Goal: Transaction & Acquisition: Purchase product/service

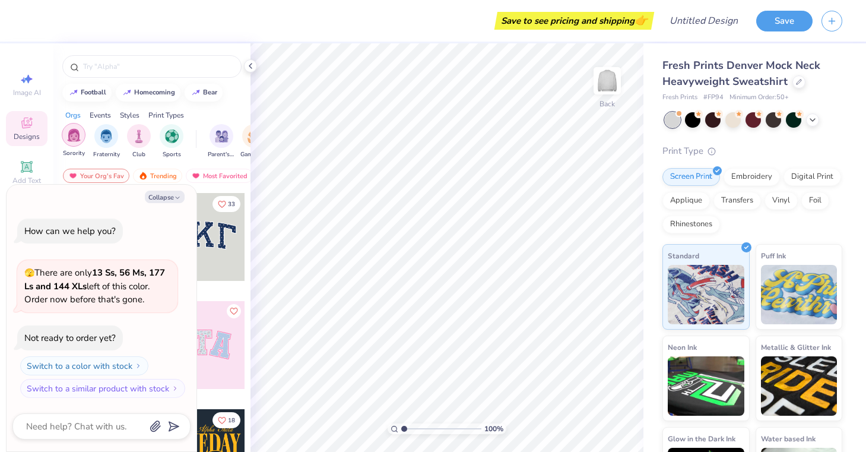
click at [78, 138] on img "filter for Sorority" at bounding box center [74, 135] width 14 height 14
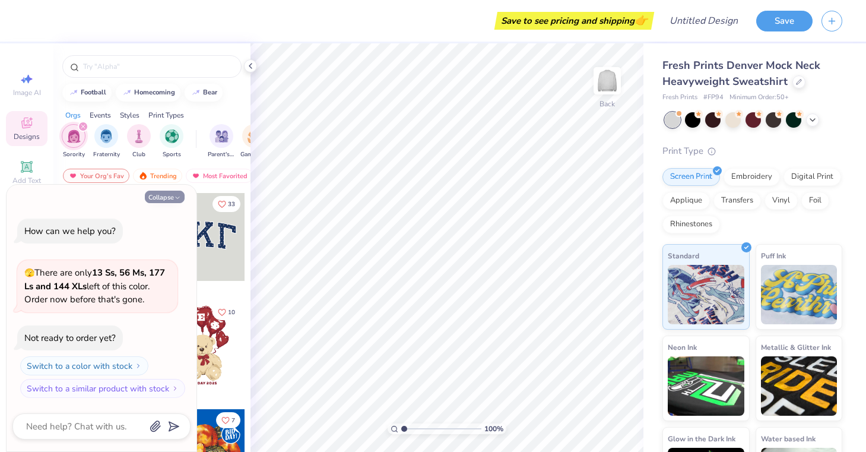
click at [169, 196] on button "Collapse" at bounding box center [165, 197] width 40 height 12
type textarea "x"
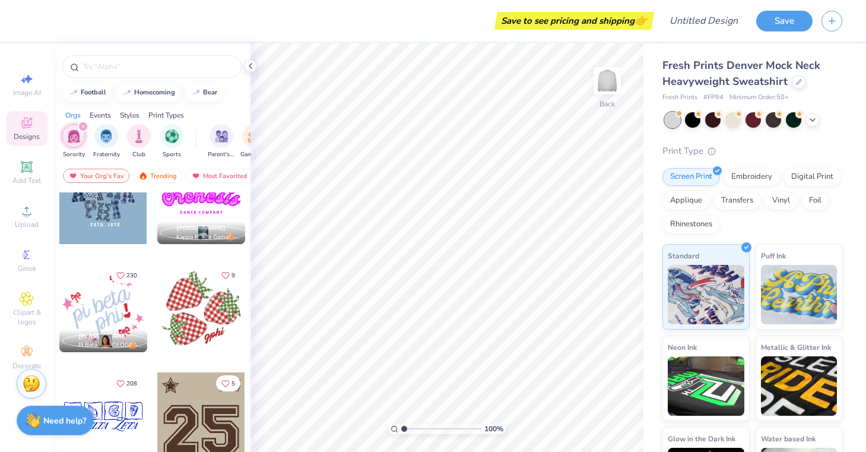
scroll to position [1097, 0]
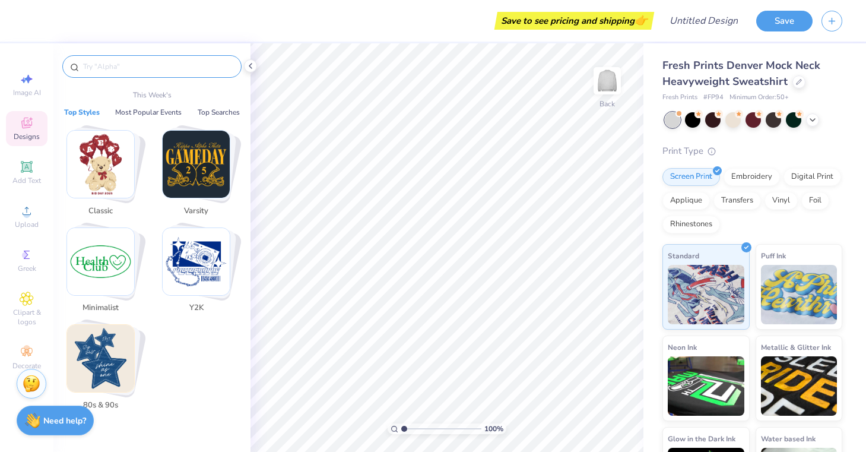
click at [140, 68] on input "text" at bounding box center [158, 67] width 152 height 12
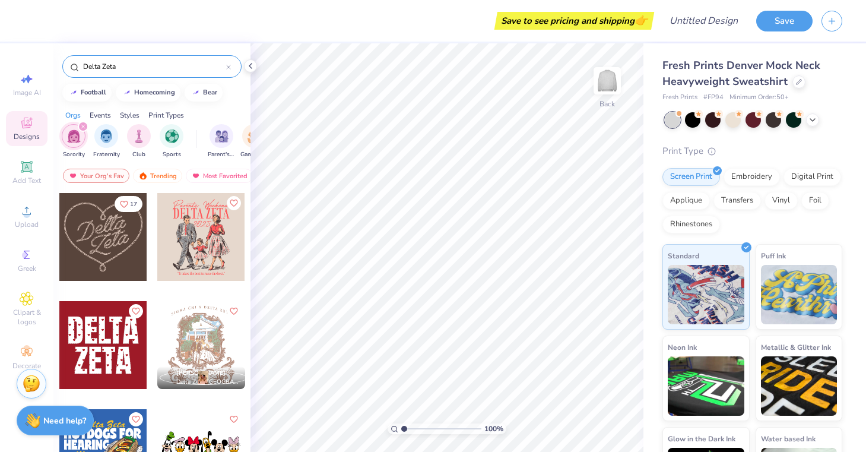
type input "Delta Zeta"
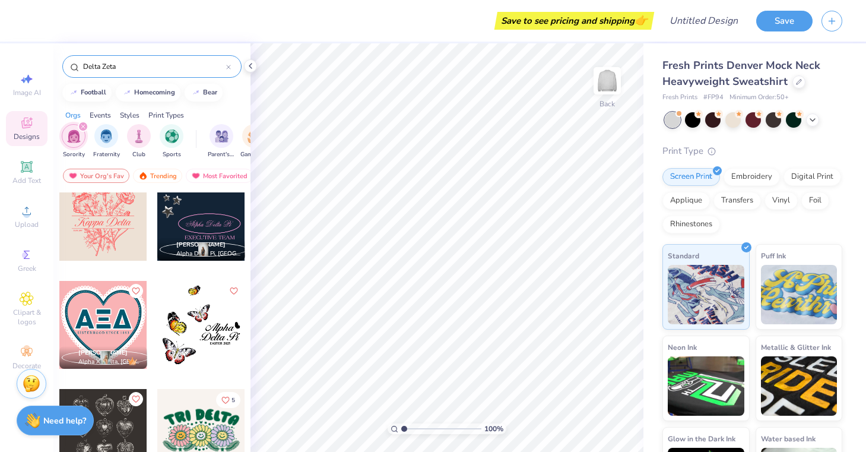
scroll to position [6613, 0]
click at [21, 167] on icon at bounding box center [27, 167] width 14 height 14
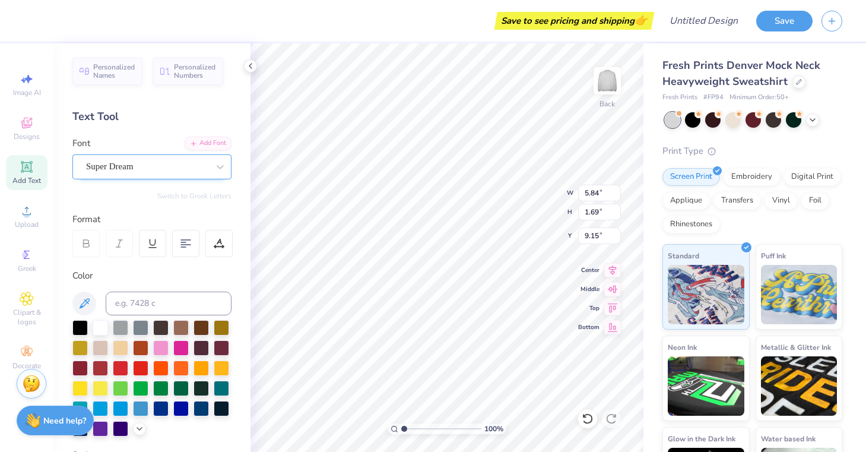
type textarea "X"
type textarea "[PERSON_NAME]"
type input "3.66"
click at [209, 160] on div "Super Dream" at bounding box center [147, 166] width 125 height 18
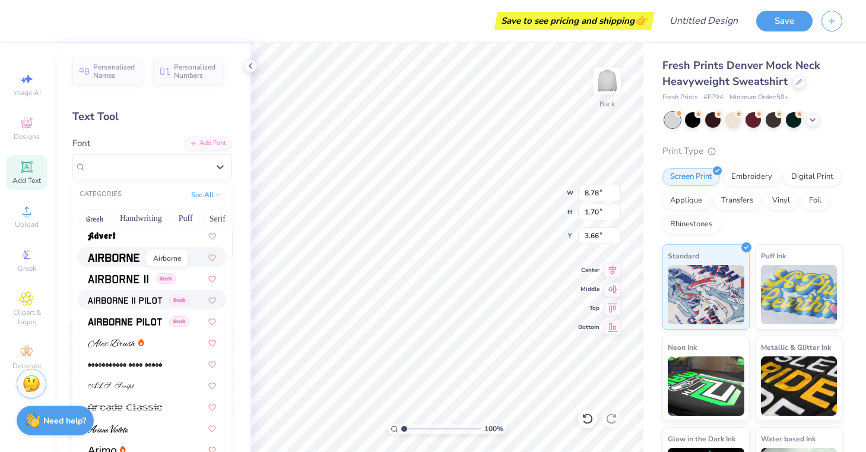
scroll to position [197, 0]
click at [119, 286] on div "Greek" at bounding box center [152, 278] width 150 height 20
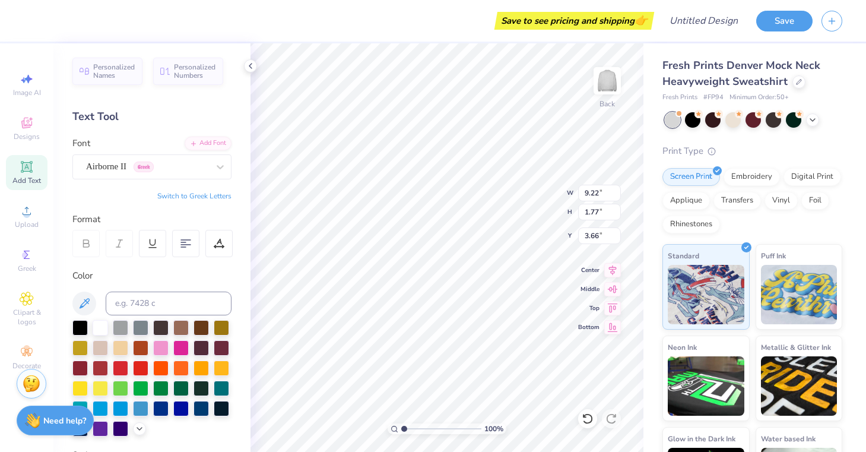
type input "9.22"
type input "1.77"
type input "3.62"
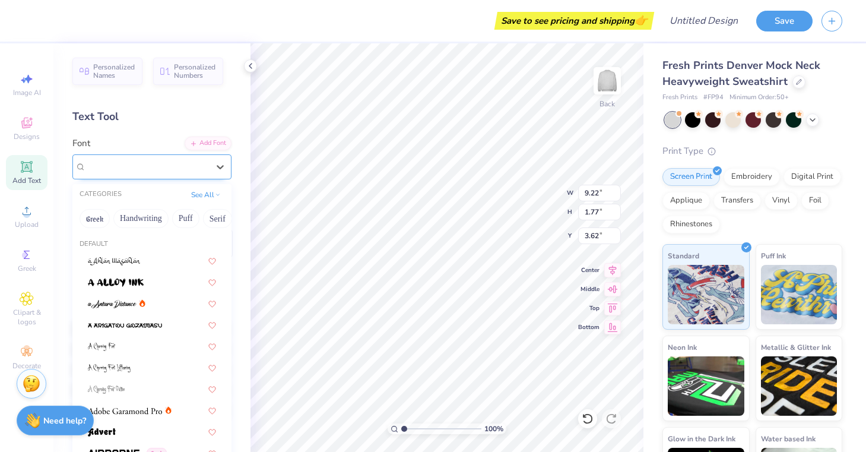
click at [189, 173] on div at bounding box center [147, 167] width 122 height 16
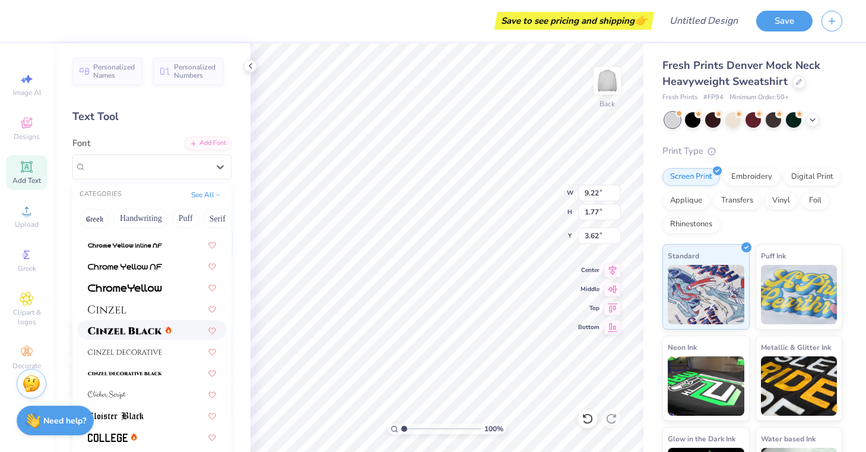
scroll to position [1371, 0]
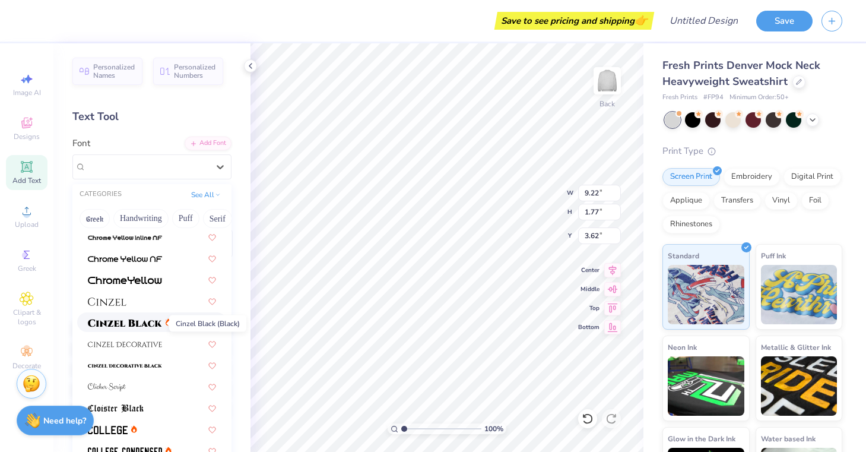
click at [147, 319] on img at bounding box center [125, 323] width 74 height 8
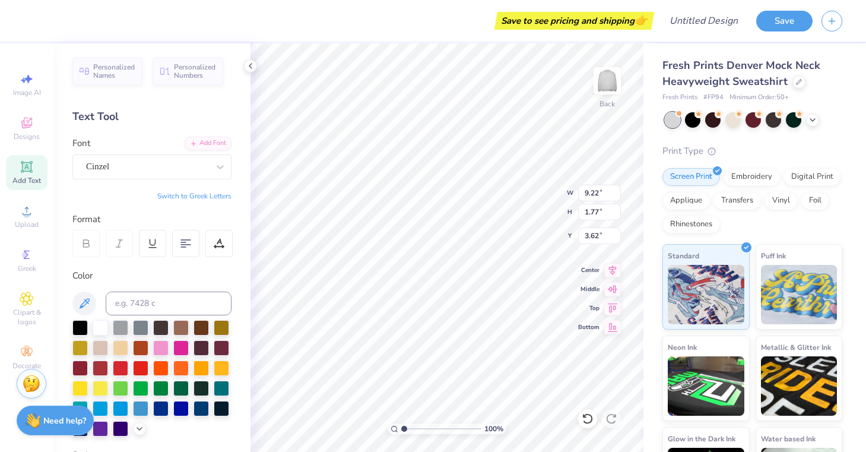
type input "10.54"
type input "1.74"
type input "3.64"
click at [160, 390] on div at bounding box center [160, 386] width 15 height 15
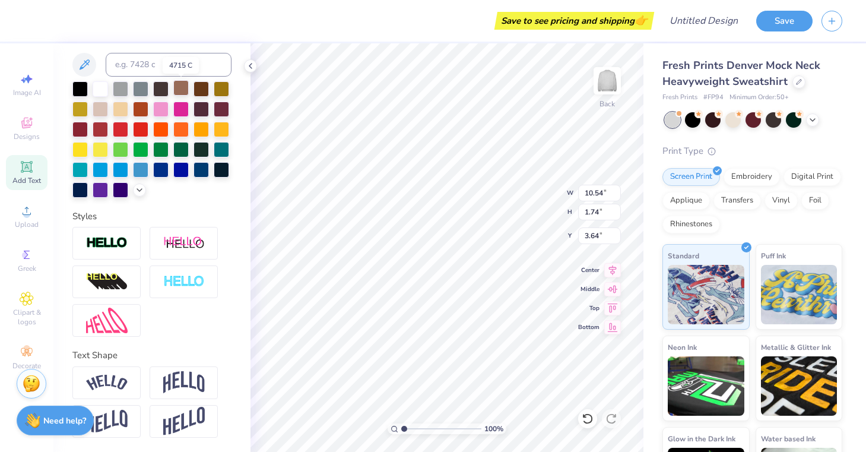
scroll to position [239, 0]
click at [741, 177] on div "Embroidery" at bounding box center [752, 175] width 56 height 18
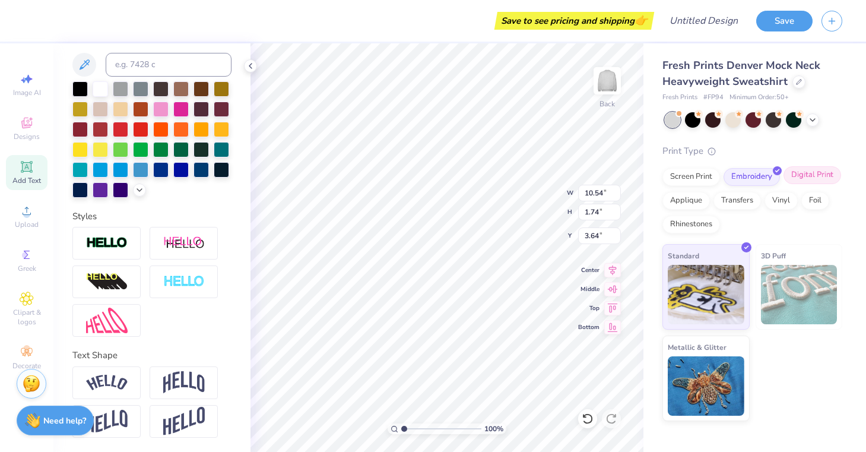
click at [793, 173] on div "Digital Print" at bounding box center [813, 175] width 58 height 18
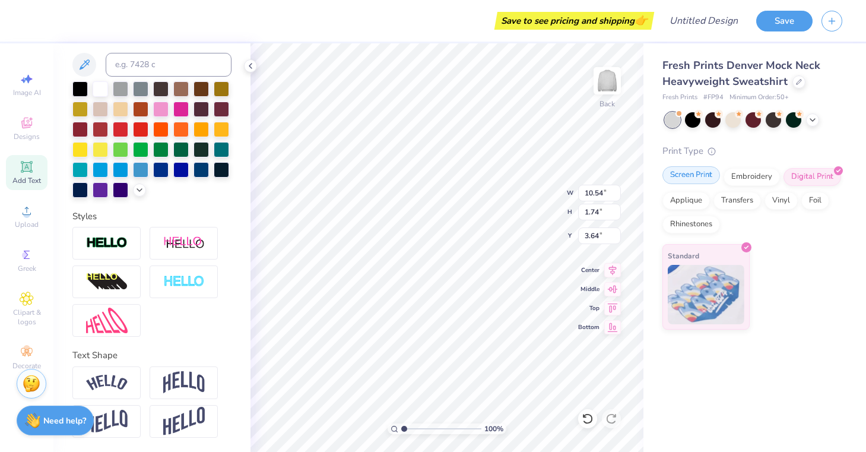
click at [705, 179] on div "Screen Print" at bounding box center [692, 175] width 58 height 18
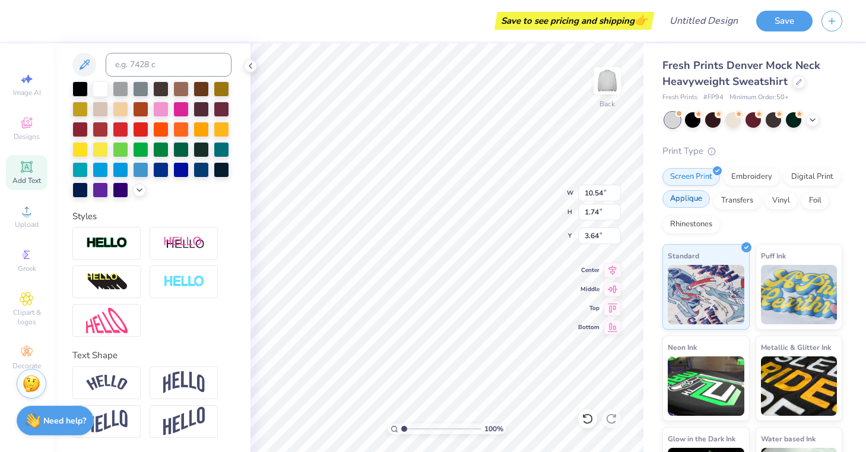
click at [692, 199] on div "Applique" at bounding box center [687, 199] width 48 height 18
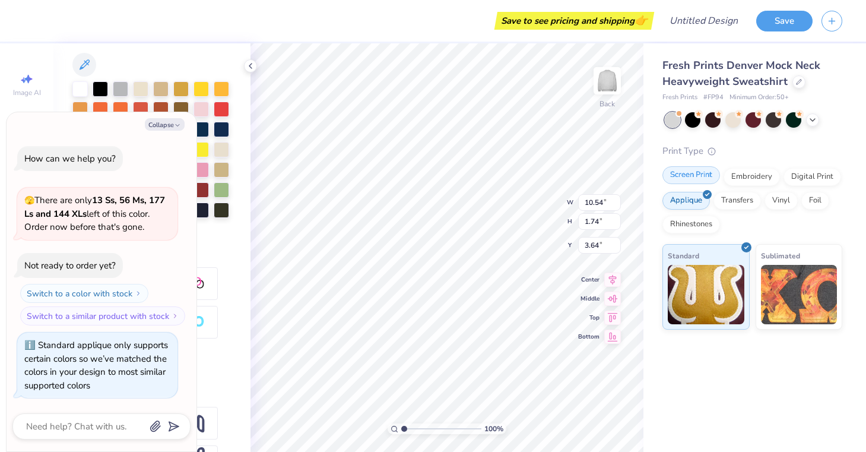
click at [688, 173] on div "Screen Print" at bounding box center [692, 175] width 58 height 18
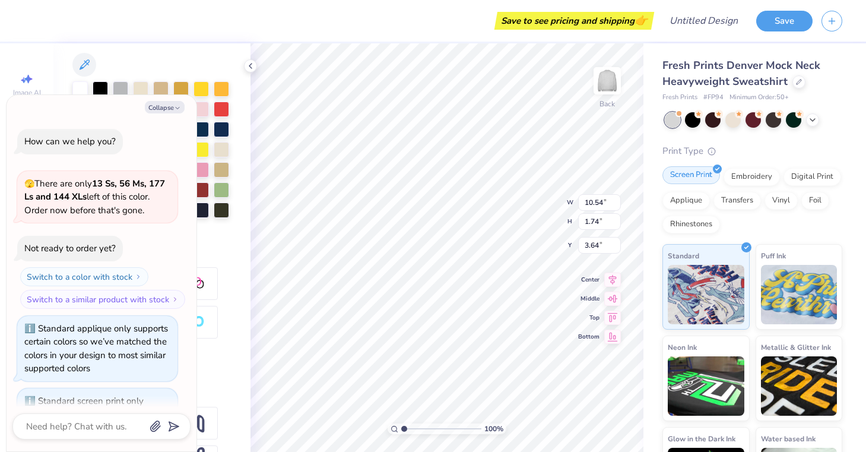
scroll to position [52, 0]
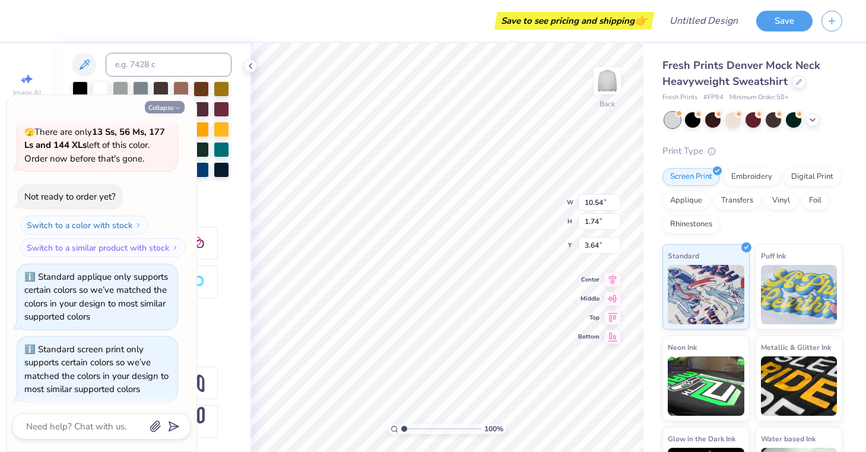
click at [178, 103] on button "Collapse" at bounding box center [165, 107] width 40 height 12
type textarea "x"
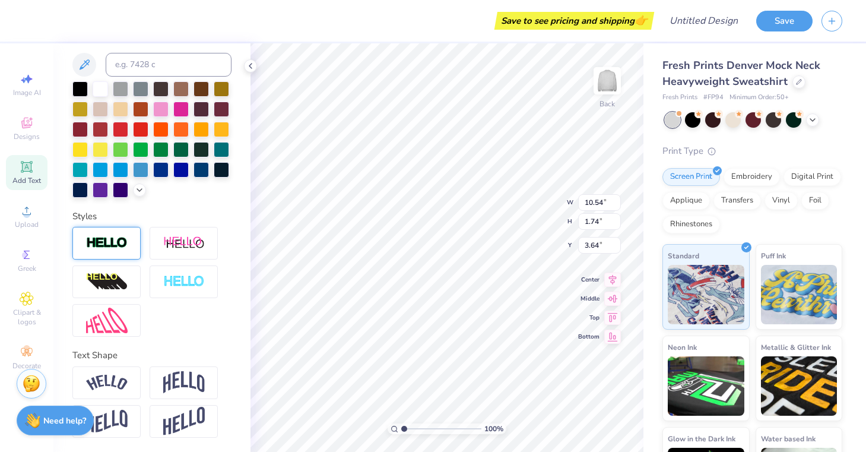
click at [124, 236] on div at bounding box center [106, 243] width 68 height 33
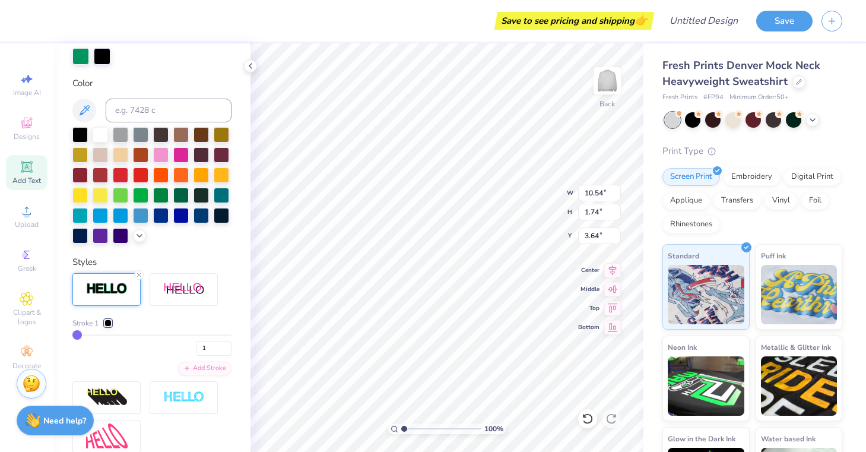
type input "10.57"
type input "1.77"
type input "3.62"
type input "2"
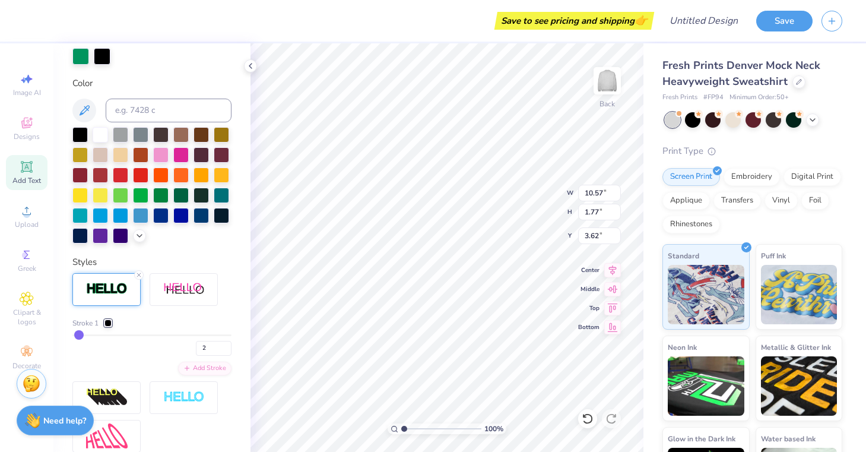
type input "3"
type input "4"
type input "5"
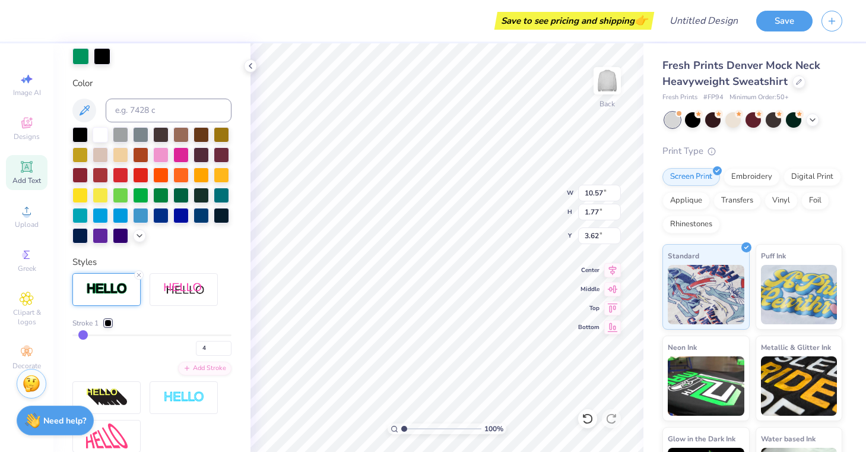
type input "5"
type input "6"
type input "7"
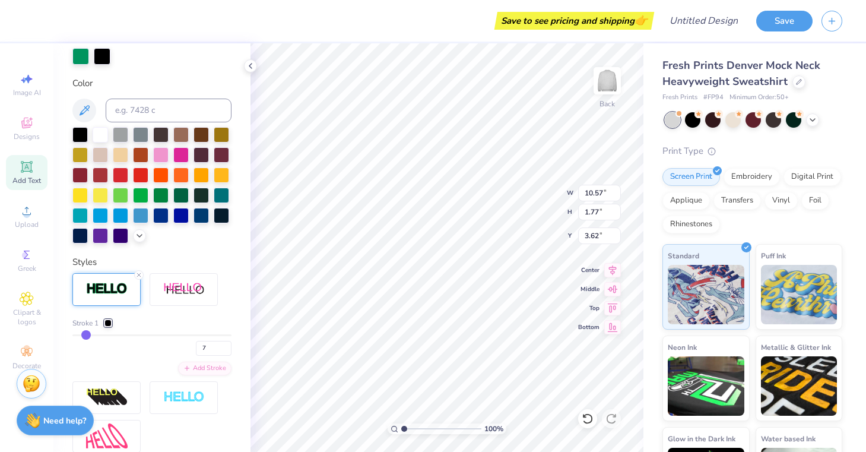
type input "8"
type input "9"
type input "10"
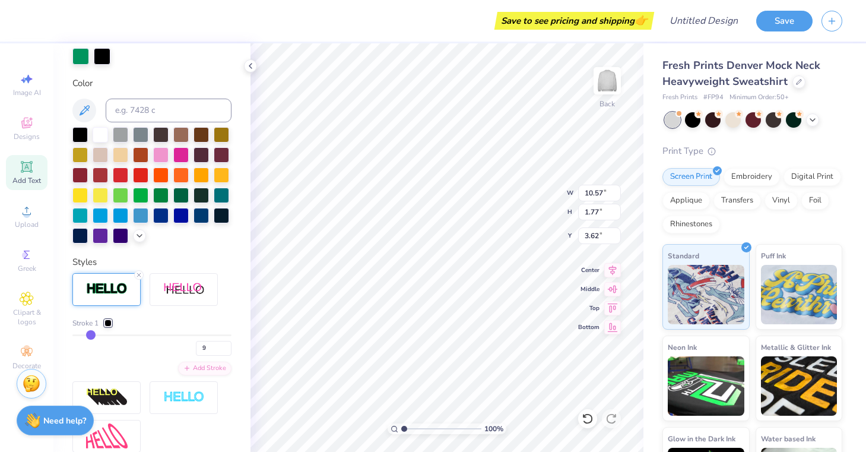
type input "10"
type input "11"
type input "12"
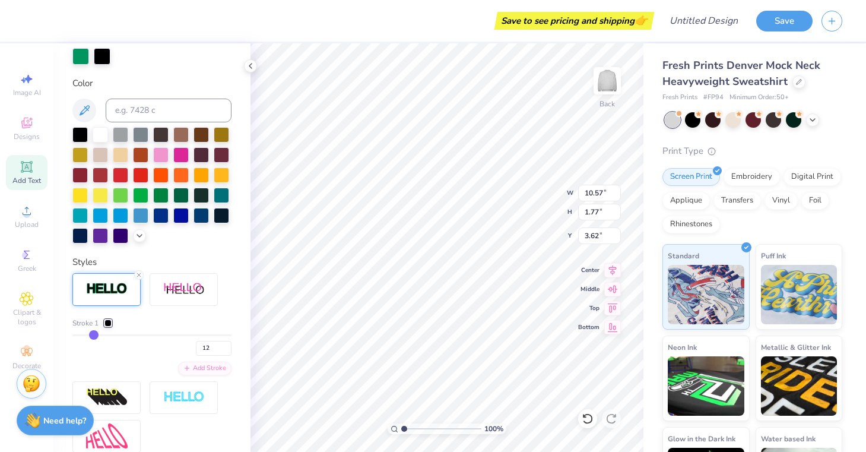
type input "13"
type input "14"
type input "15"
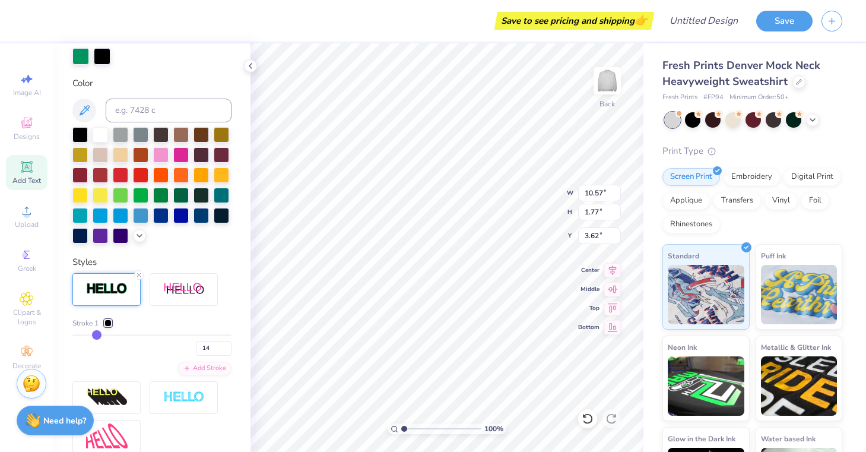
type input "15"
type input "16"
type input "17"
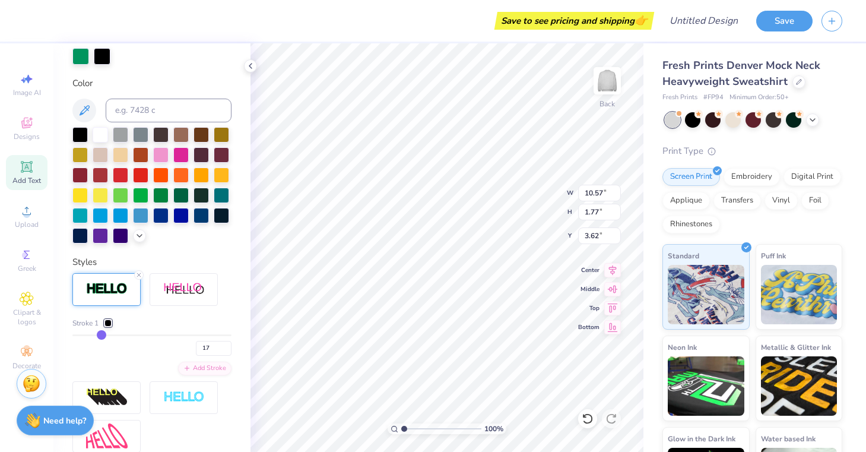
type input "18"
type input "19"
type input "21"
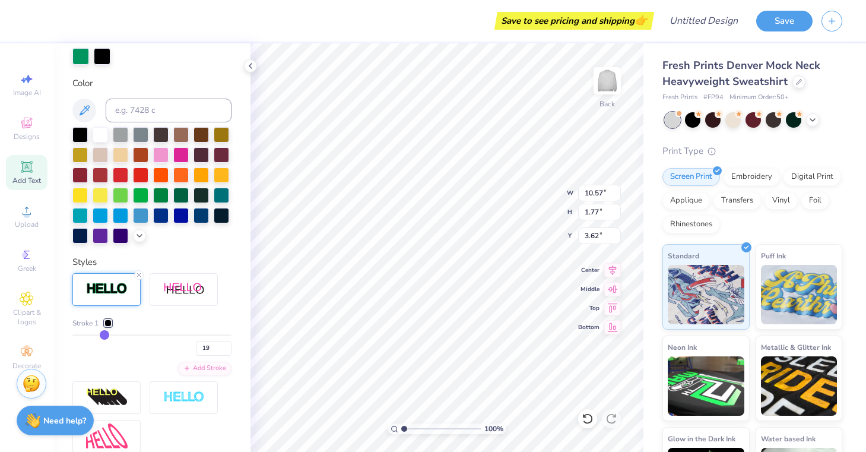
type input "21"
type input "22"
type input "25"
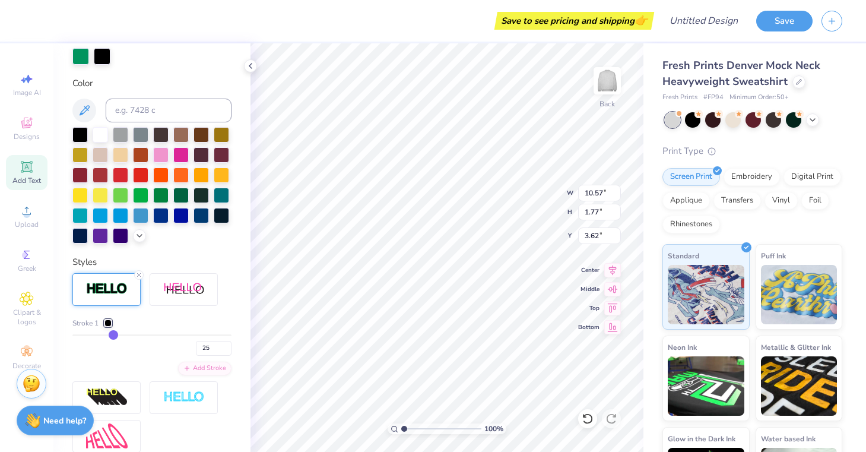
type input "27"
type input "29"
type input "31"
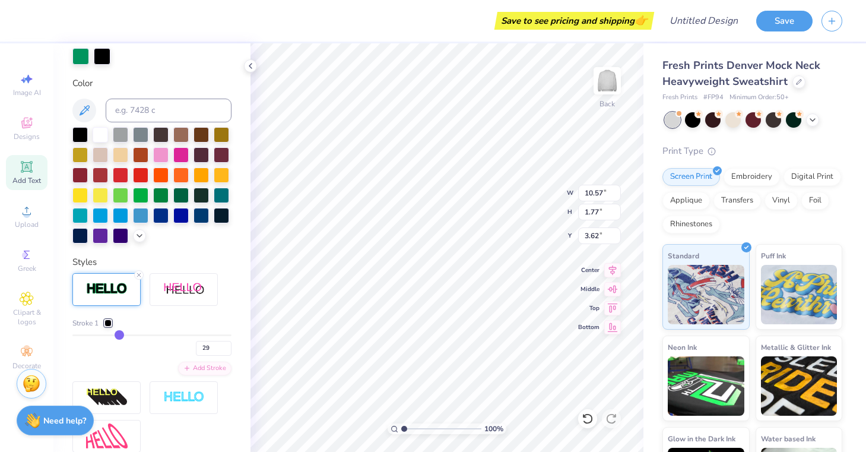
type input "31"
type input "33"
type input "34"
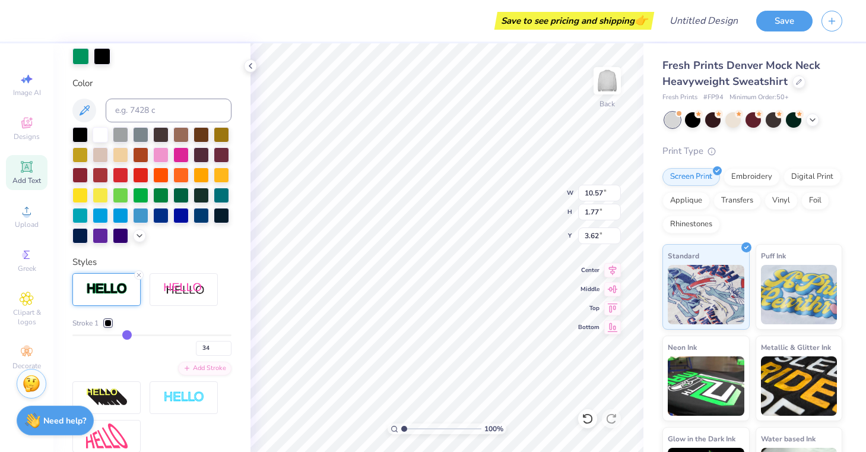
type input "36"
type input "38"
type input "40"
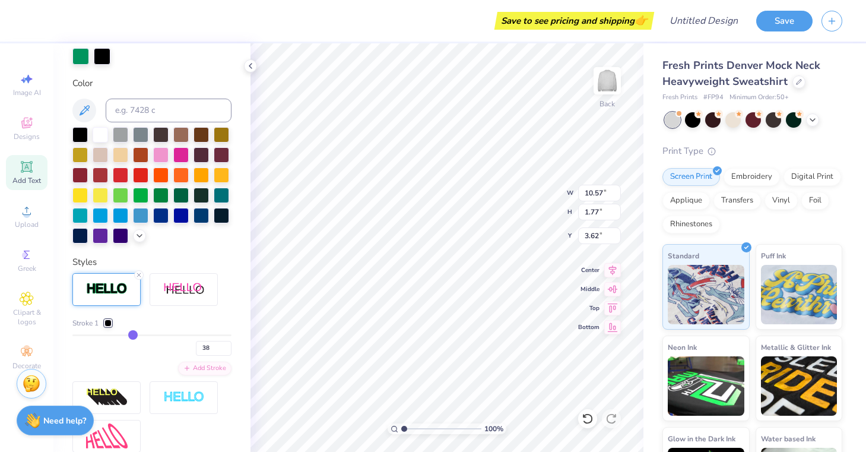
type input "40"
type input "41"
type input "43"
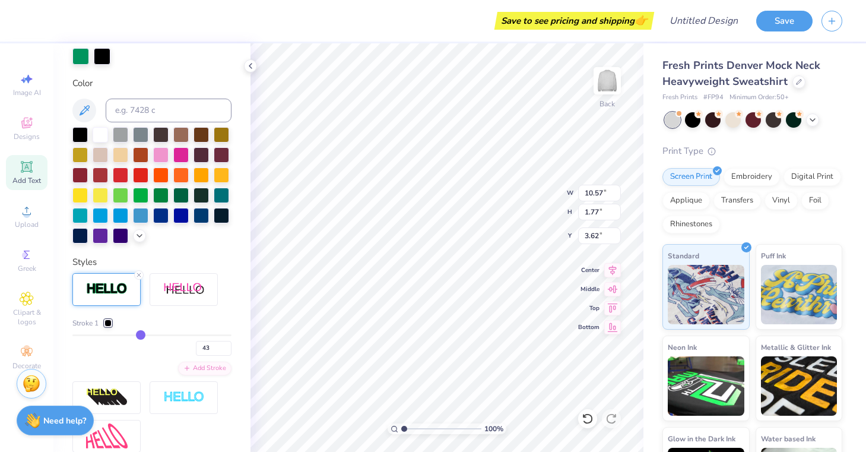
type input "45"
type input "47"
type input "49"
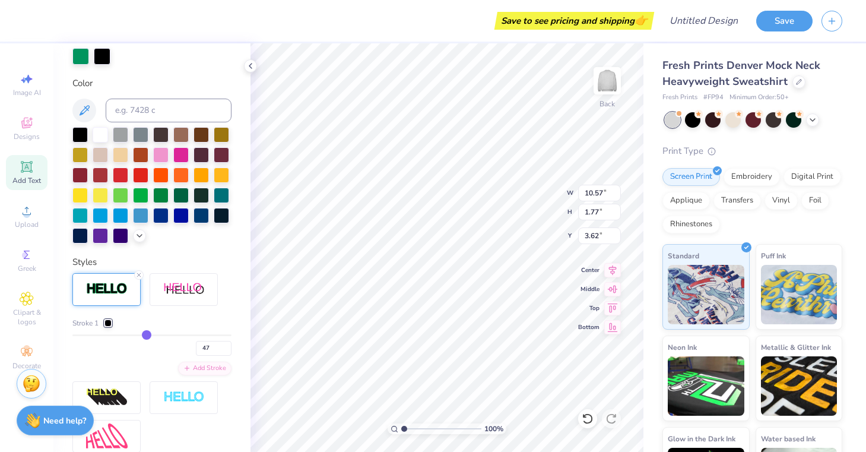
type input "49"
type input "51"
type input "53"
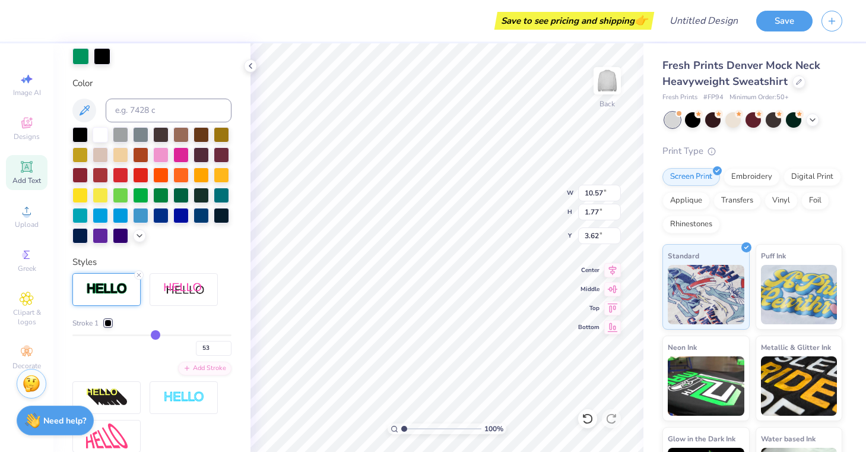
type input "55"
type input "57"
type input "58"
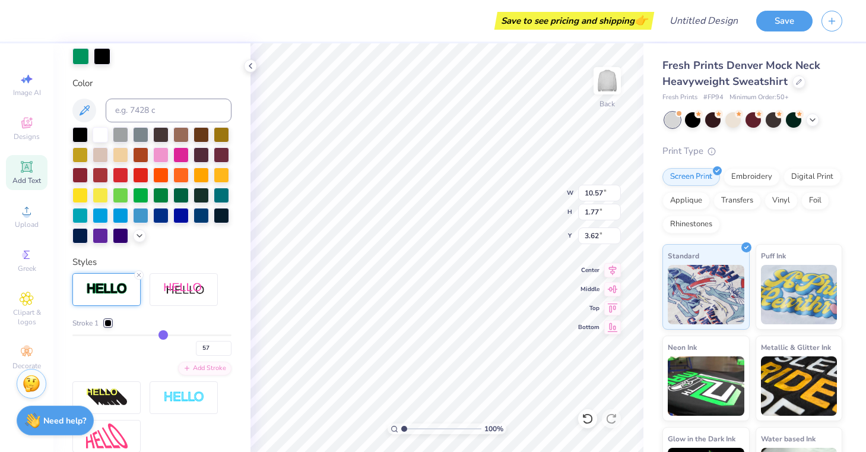
type input "58"
type input "59"
type input "60"
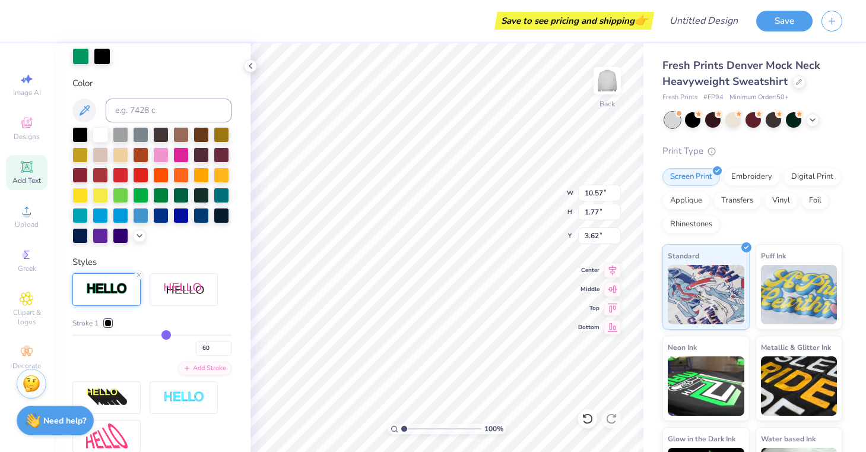
type input "61"
type input "62"
type input "63"
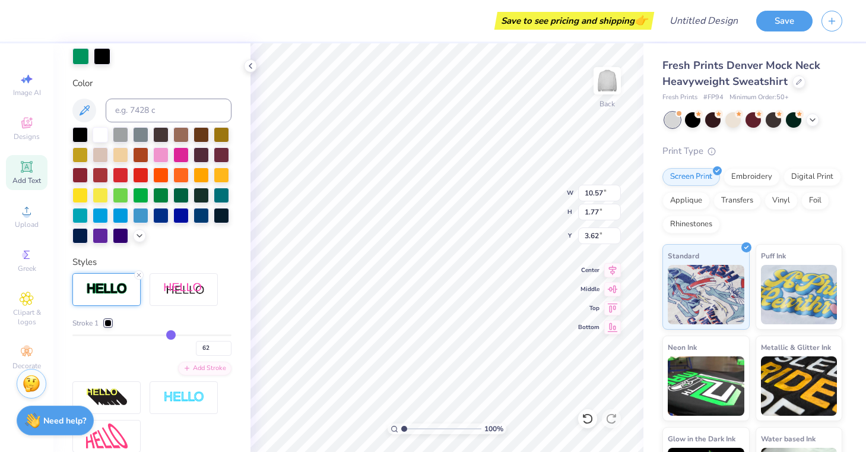
type input "63"
type input "64"
type input "65"
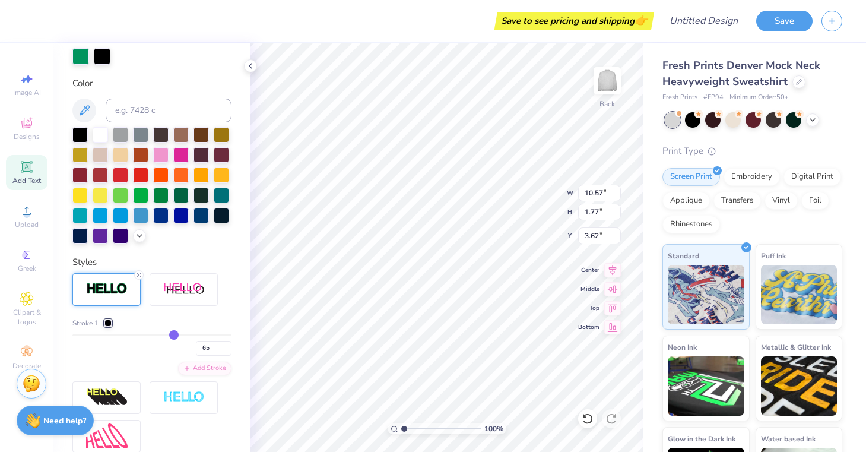
type input "66"
type input "67"
type input "68"
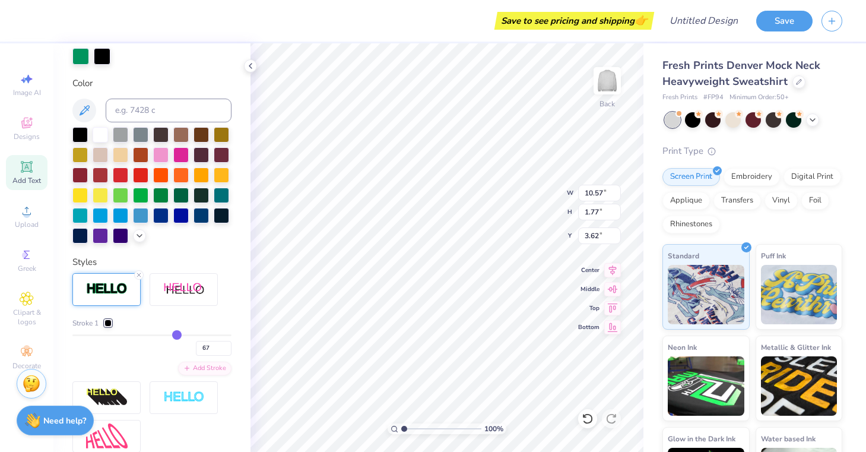
type input "68"
type input "69"
type input "70"
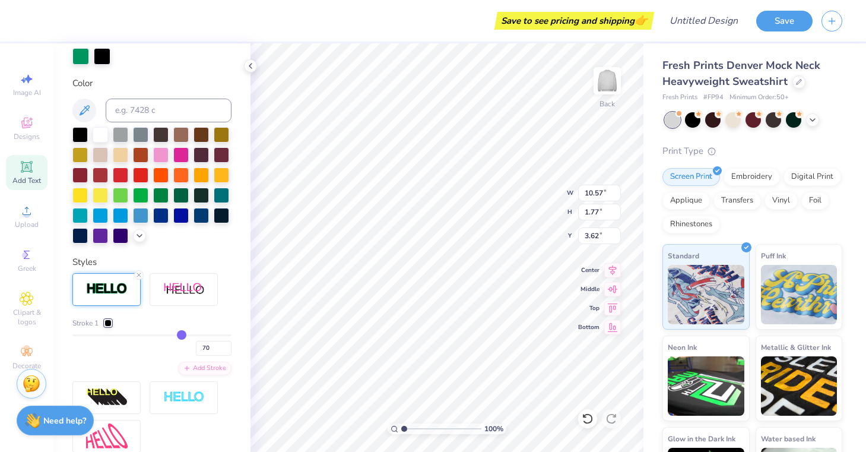
type input "71"
type input "72"
type input "73"
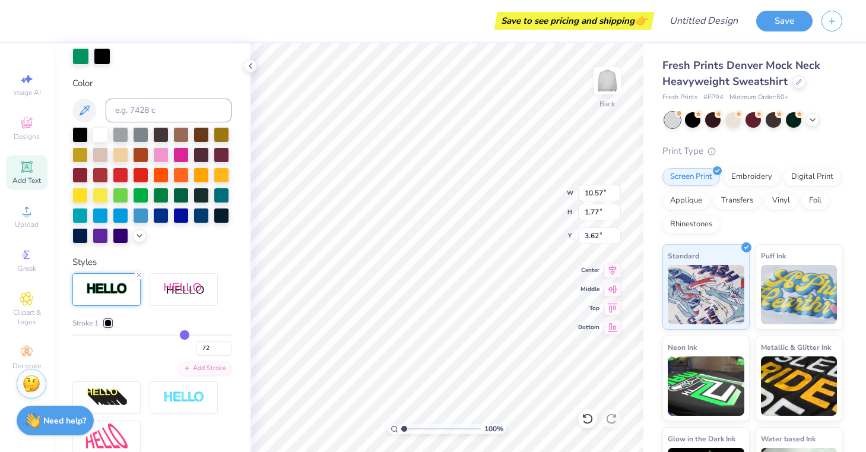
type input "73"
type input "74"
type input "76"
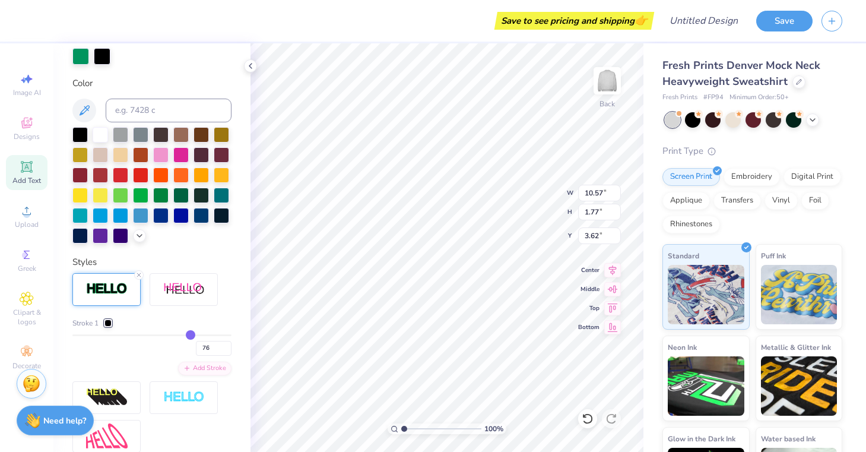
type input "79"
type input "81"
type input "84"
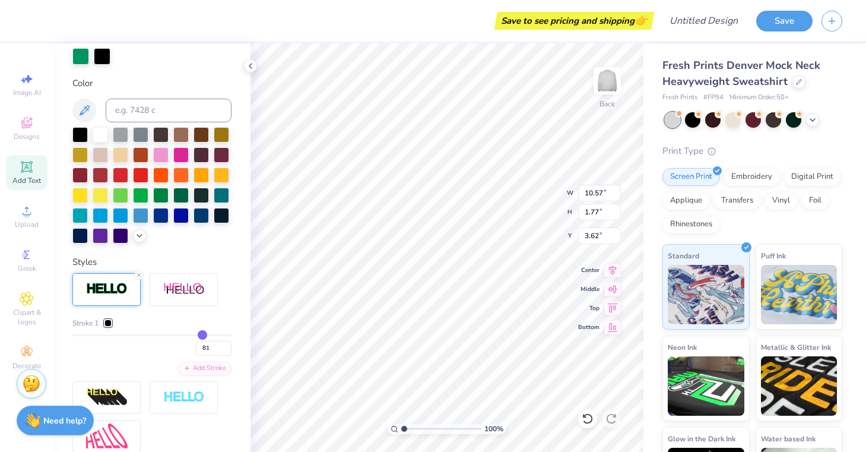
type input "84"
type input "86"
type input "88"
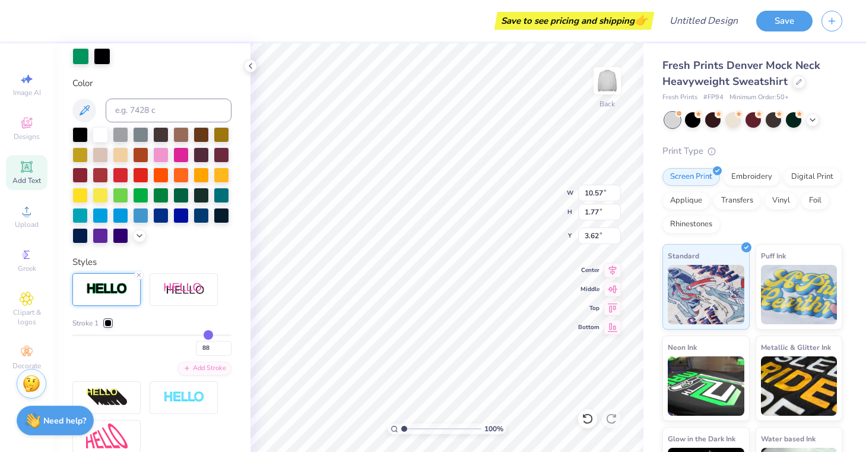
type input "90"
type input "92"
type input "93"
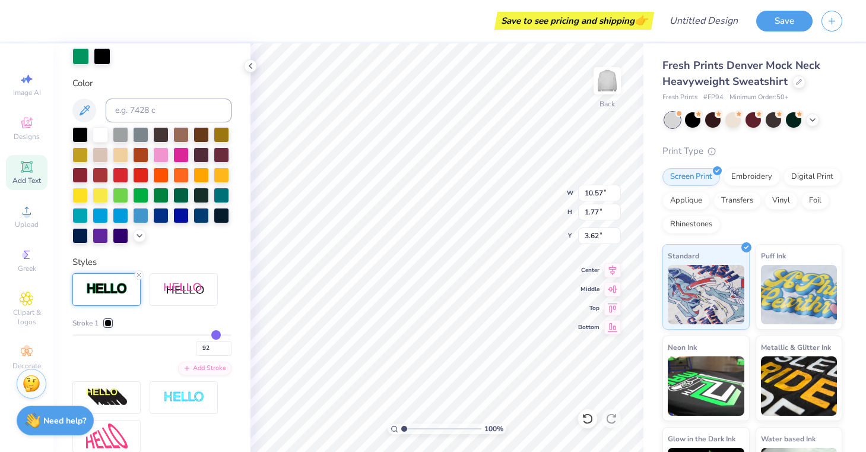
type input "93"
type input "94"
type input "95"
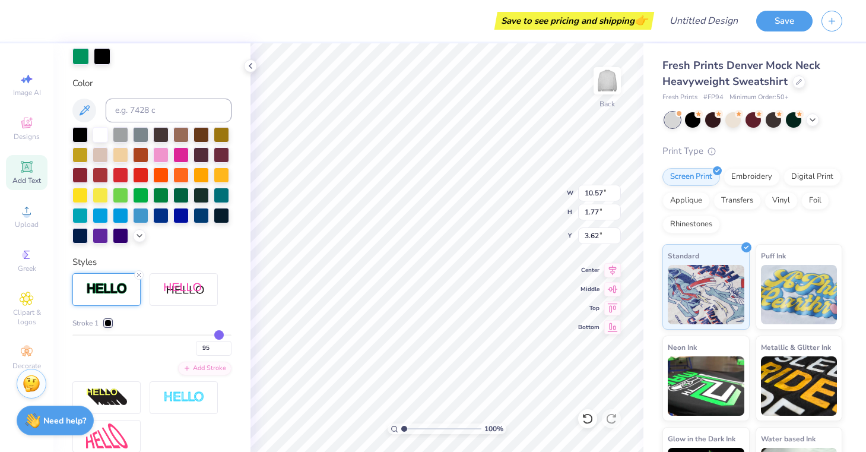
type input "96"
type input "98"
type input "99"
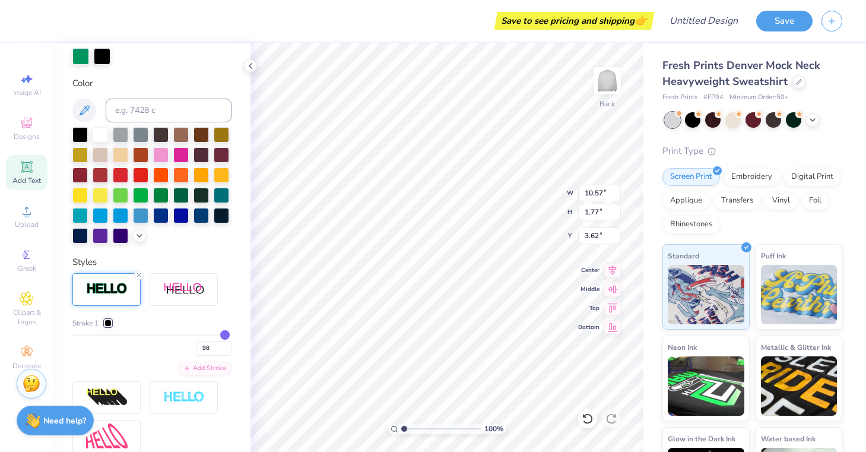
type input "99"
type input "100"
type input "13.72"
type input "4.91"
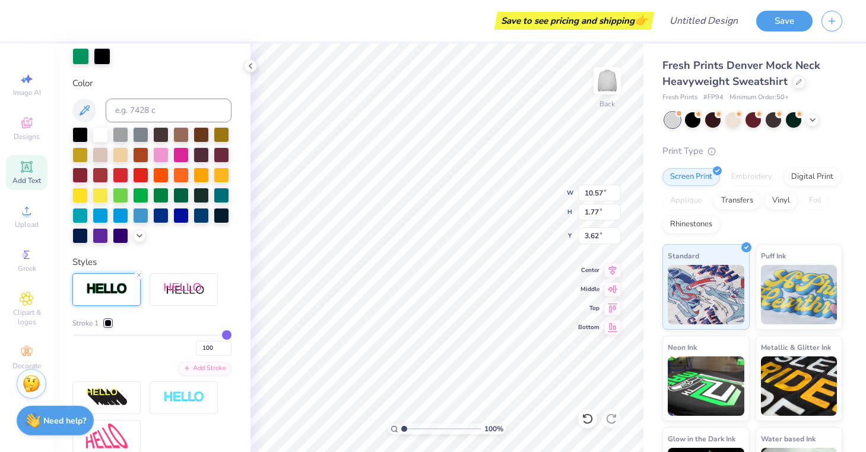
type input "2.05"
drag, startPoint x: 78, startPoint y: 331, endPoint x: 240, endPoint y: 330, distance: 161.5
type input "99"
type input "98"
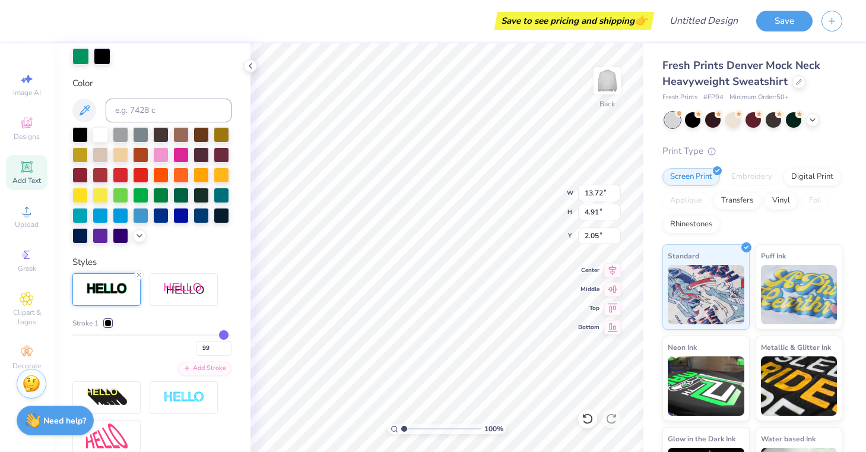
type input "98"
type input "97"
type input "96"
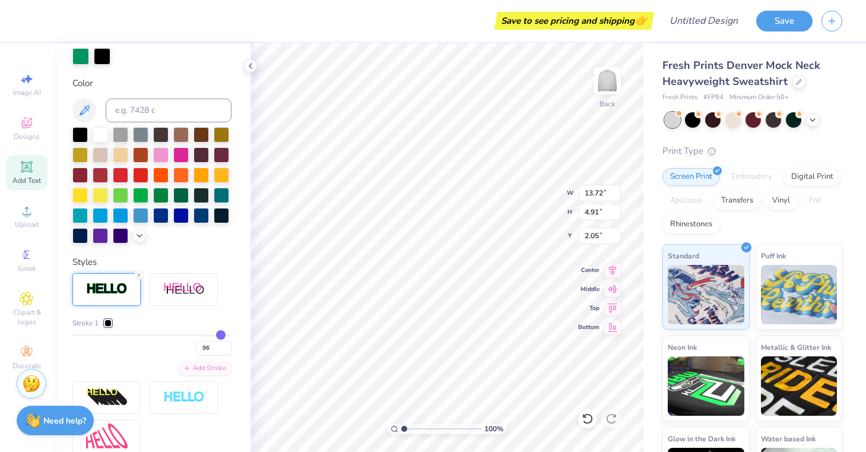
type input "93"
type input "90"
type input "86"
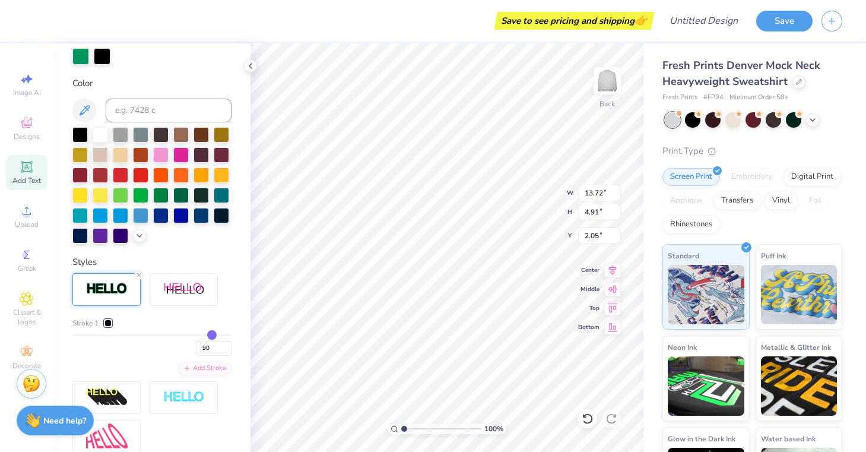
type input "86"
type input "82"
type input "79"
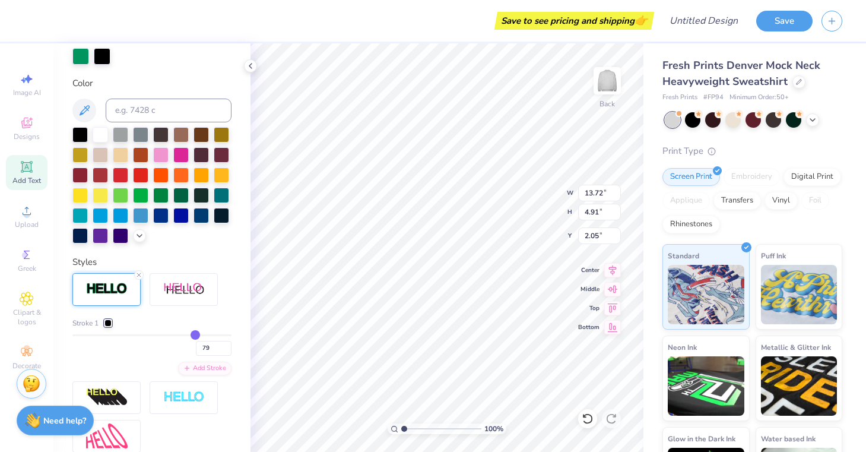
type input "76"
type input "72"
type input "69"
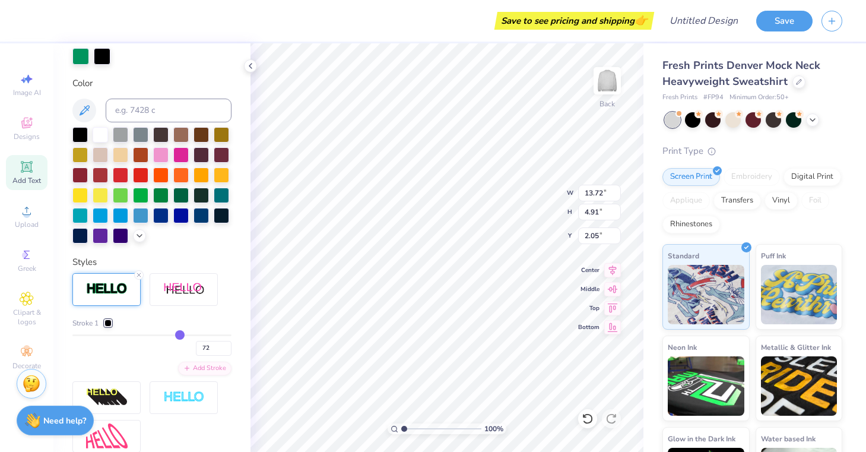
type input "69"
type input "66"
type input "63"
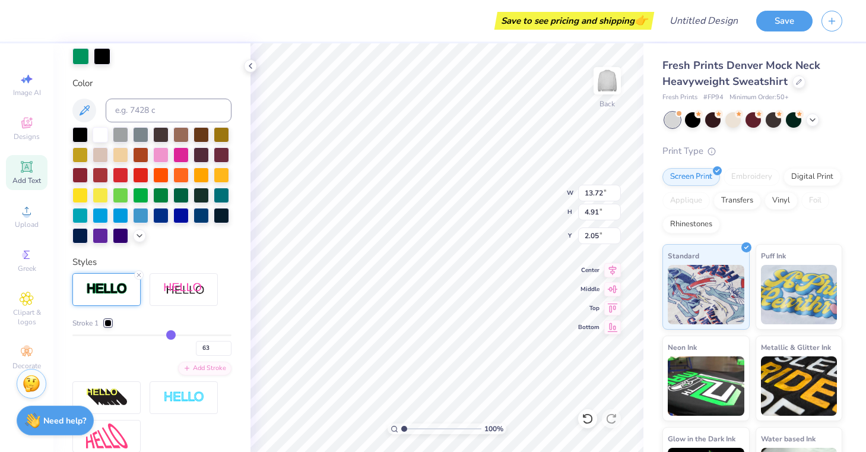
type input "60"
type input "58"
type input "54"
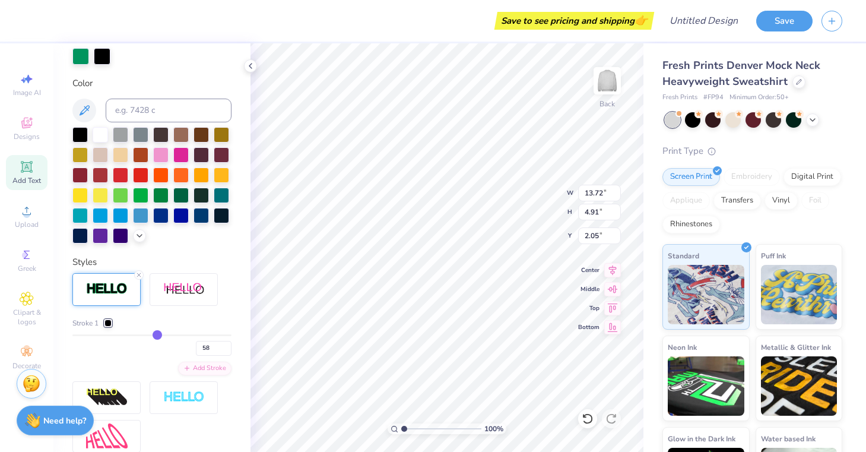
type input "54"
type input "52"
type input "49"
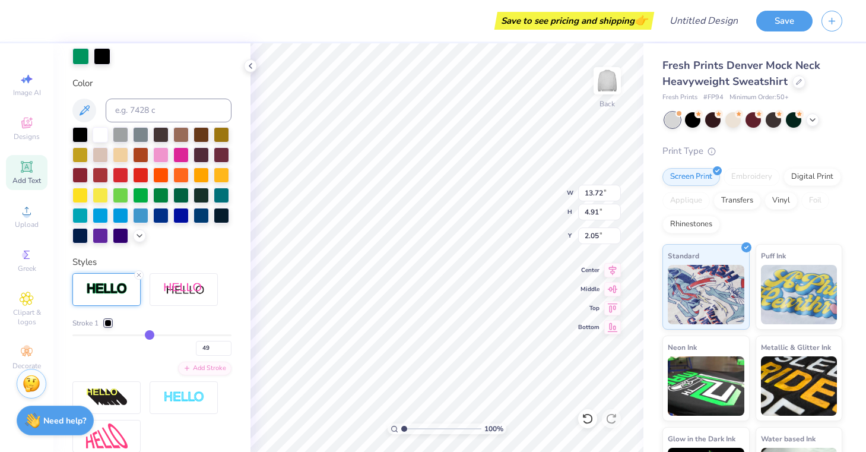
type input "46"
type input "44"
drag, startPoint x: 226, startPoint y: 334, endPoint x: 125, endPoint y: 332, distance: 101.6
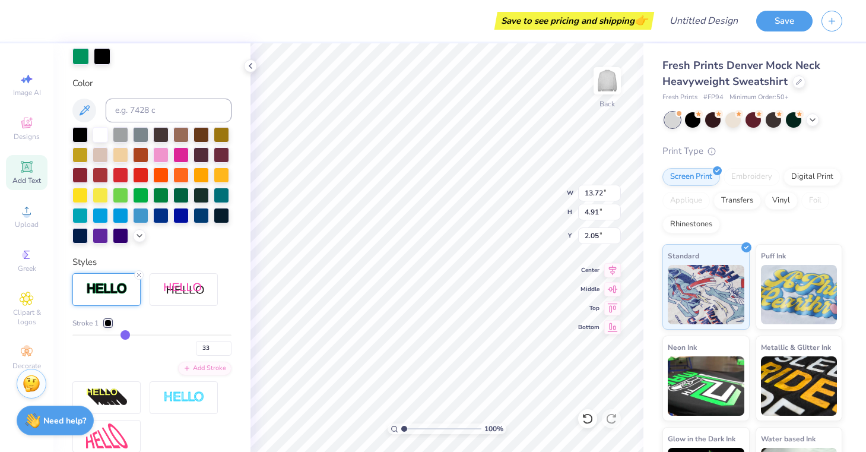
click at [125, 334] on input "range" at bounding box center [151, 335] width 159 height 2
drag, startPoint x: 125, startPoint y: 332, endPoint x: 64, endPoint y: 325, distance: 60.9
click at [64, 325] on div "Personalized Names Personalized Numbers Text Tool Add Font Font Cinzel Switch t…" at bounding box center [151, 247] width 197 height 409
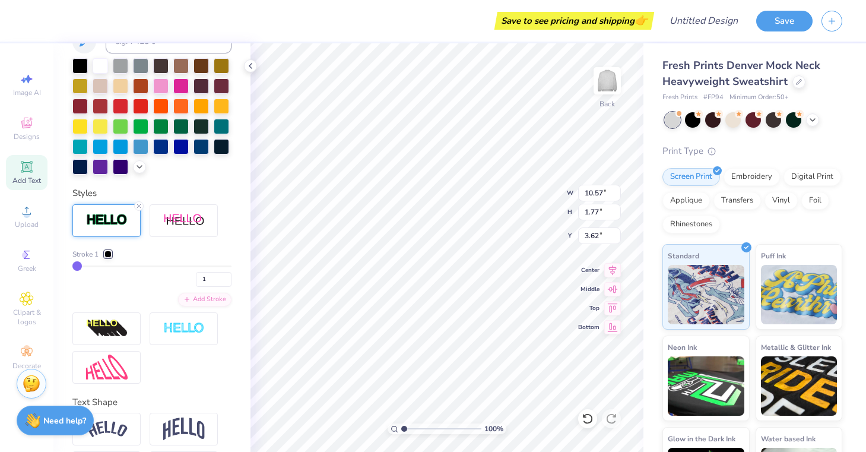
scroll to position [316, 0]
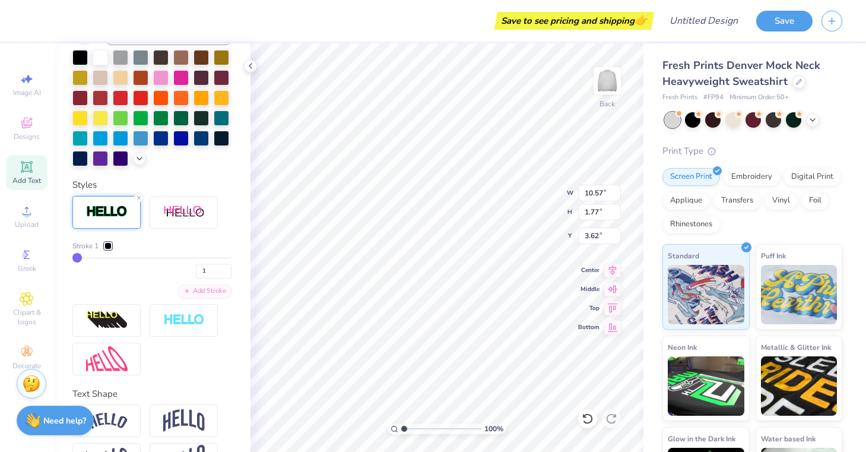
click at [182, 322] on img at bounding box center [184, 321] width 42 height 14
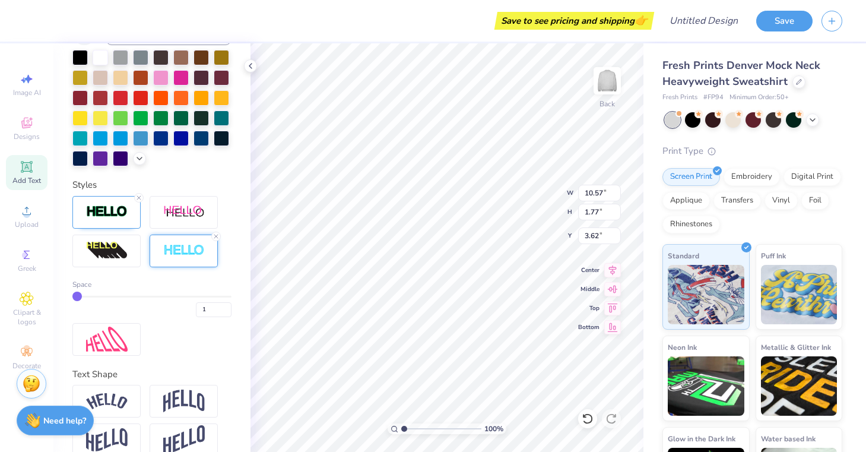
click at [78, 296] on input "range" at bounding box center [151, 297] width 159 height 2
click at [137, 199] on icon at bounding box center [138, 197] width 7 height 7
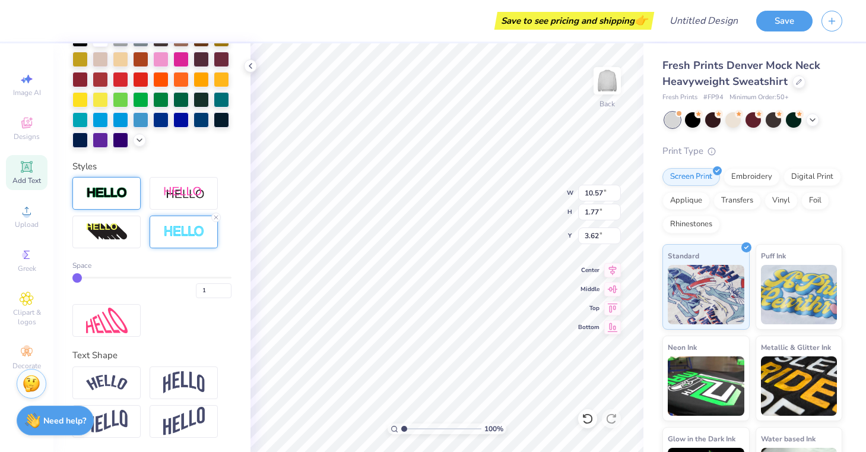
scroll to position [289, 0]
click at [83, 277] on input "range" at bounding box center [151, 278] width 159 height 2
click at [88, 277] on input "range" at bounding box center [151, 278] width 159 height 2
click at [94, 197] on img at bounding box center [107, 193] width 42 height 14
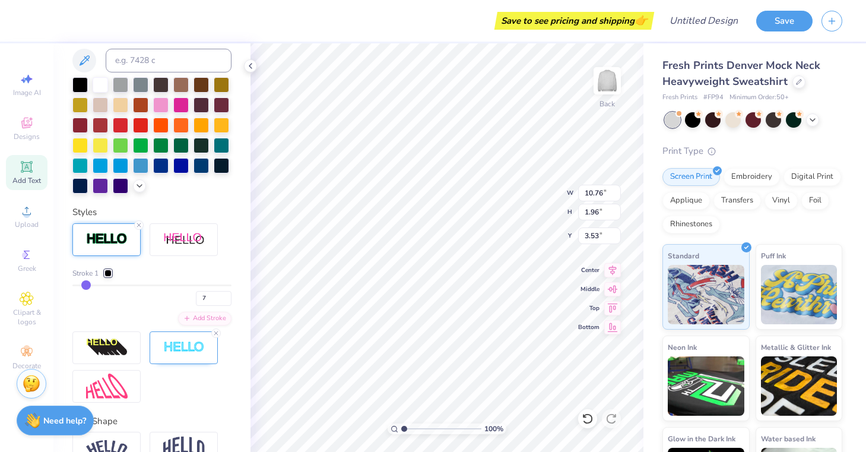
drag, startPoint x: 81, startPoint y: 283, endPoint x: 65, endPoint y: 283, distance: 16.0
click at [78, 286] on input "range" at bounding box center [151, 285] width 159 height 2
drag, startPoint x: 78, startPoint y: 286, endPoint x: 68, endPoint y: 286, distance: 9.5
click at [68, 286] on div "Personalized Names Personalized Numbers Text Tool Add Font Font Cinzel Switch t…" at bounding box center [151, 247] width 197 height 409
click at [138, 224] on line at bounding box center [139, 225] width 4 height 4
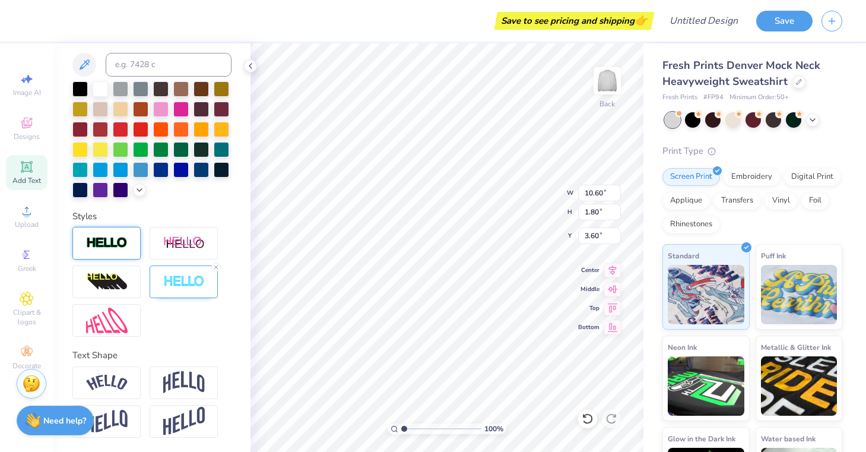
scroll to position [239, 0]
click at [181, 234] on div at bounding box center [184, 243] width 68 height 33
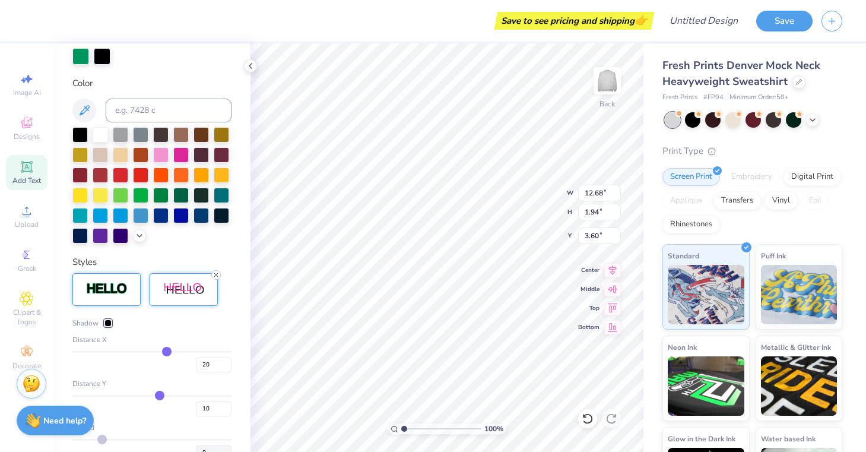
click at [217, 274] on line at bounding box center [216, 275] width 4 height 4
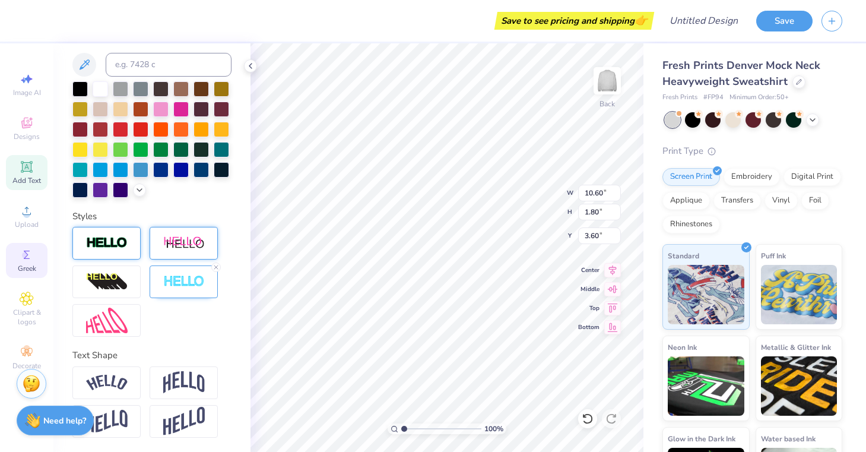
click at [20, 264] on span "Greek" at bounding box center [27, 269] width 18 height 10
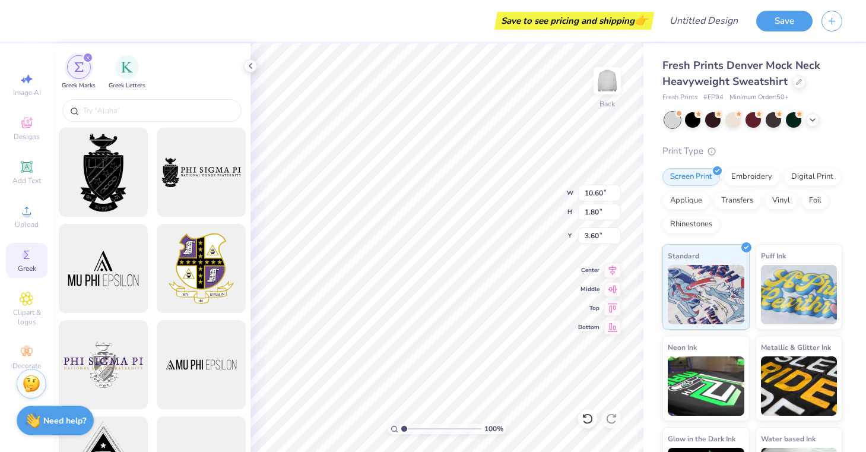
scroll to position [0, 0]
click at [251, 64] on icon at bounding box center [251, 66] width 10 height 10
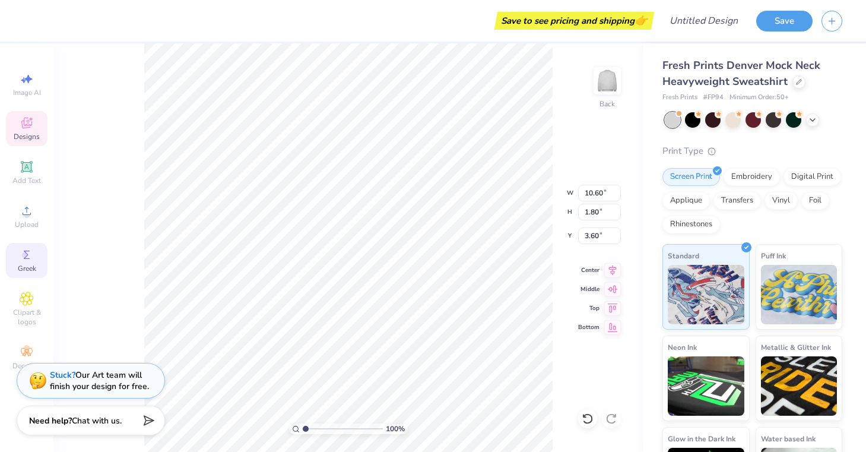
click at [18, 129] on div "Designs" at bounding box center [27, 128] width 42 height 35
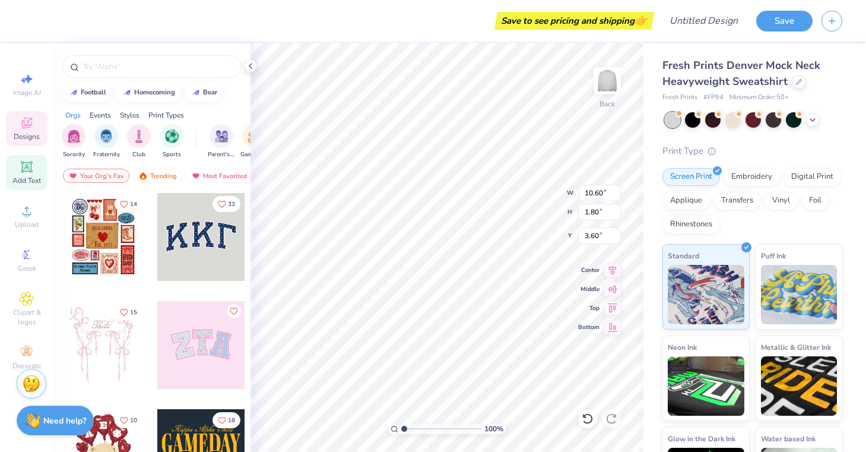
click at [30, 160] on icon at bounding box center [27, 167] width 14 height 14
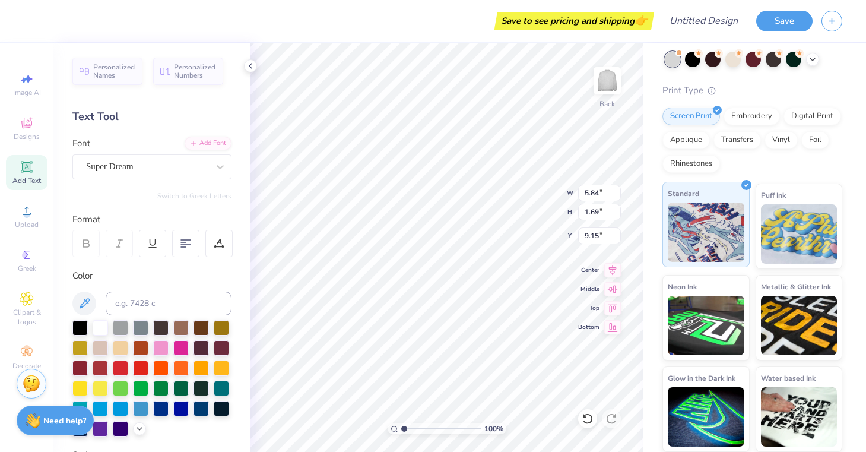
scroll to position [60, 0]
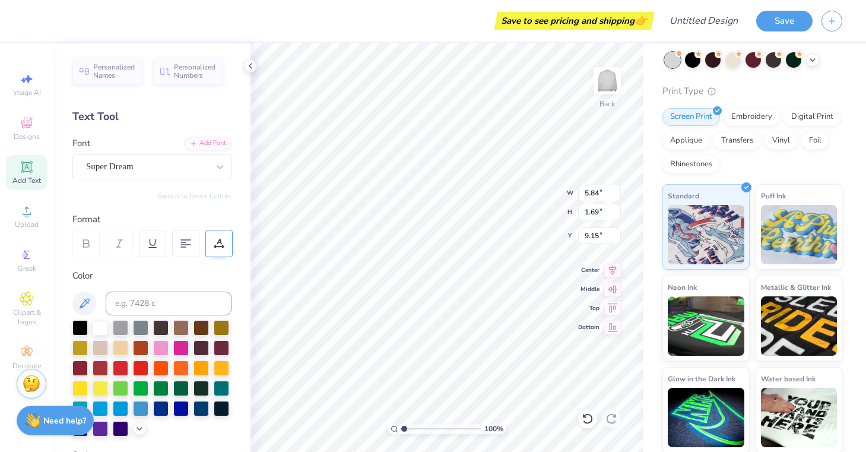
click at [220, 251] on div at bounding box center [218, 243] width 27 height 27
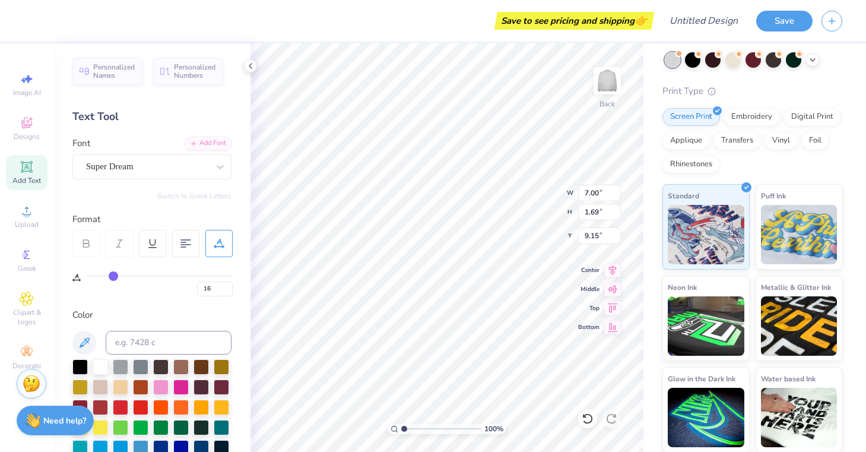
drag, startPoint x: 93, startPoint y: 277, endPoint x: 113, endPoint y: 276, distance: 20.3
click at [113, 276] on input "range" at bounding box center [160, 276] width 146 height 2
drag, startPoint x: 88, startPoint y: 279, endPoint x: 110, endPoint y: 277, distance: 21.5
click at [110, 277] on input "range" at bounding box center [160, 276] width 146 height 2
drag, startPoint x: 110, startPoint y: 277, endPoint x: 84, endPoint y: 274, distance: 26.3
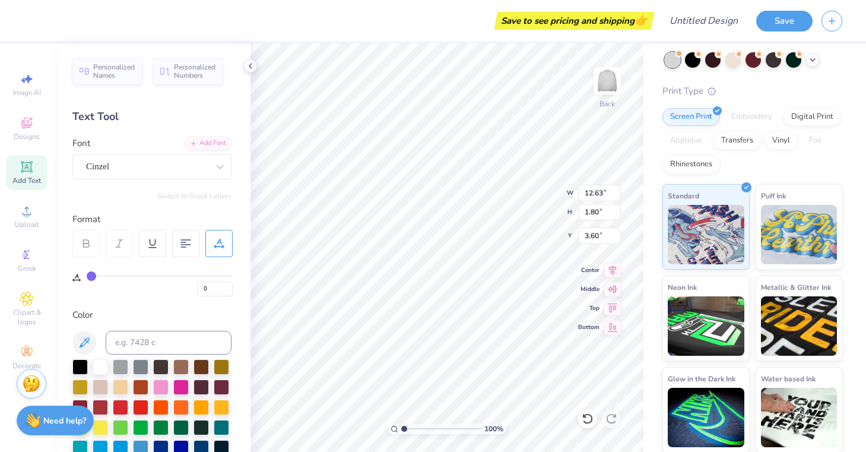
click at [84, 274] on div "0" at bounding box center [152, 276] width 160 height 39
click at [87, 240] on icon at bounding box center [86, 243] width 11 height 11
click at [150, 244] on icon at bounding box center [152, 243] width 11 height 11
click at [156, 241] on icon at bounding box center [152, 242] width 5 height 6
click at [169, 169] on div "Cinzel" at bounding box center [147, 166] width 125 height 18
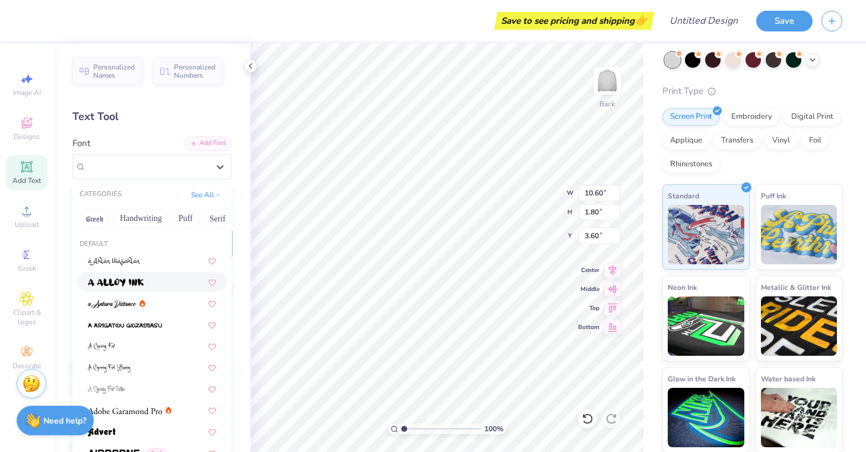
click at [154, 279] on div at bounding box center [152, 282] width 128 height 12
click at [197, 173] on div at bounding box center [147, 167] width 122 height 16
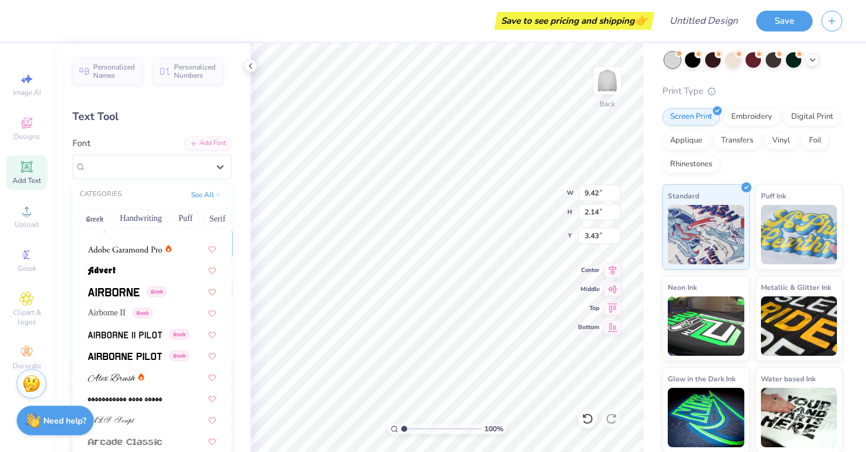
scroll to position [163, 0]
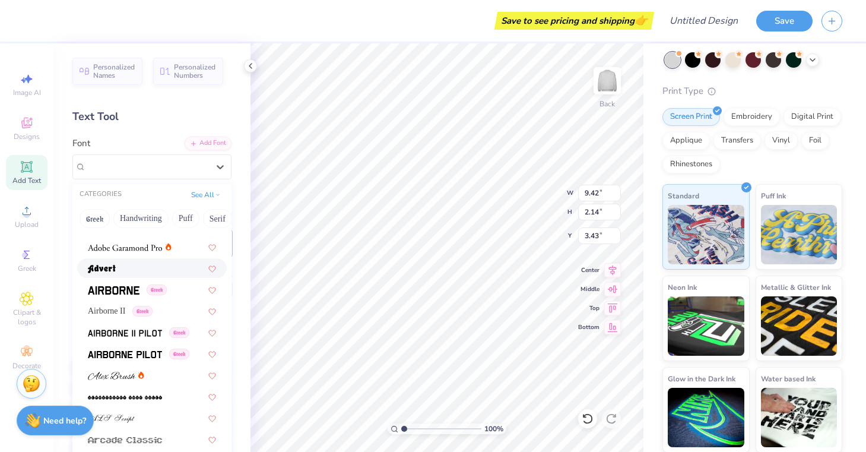
click at [129, 273] on div at bounding box center [152, 268] width 128 height 12
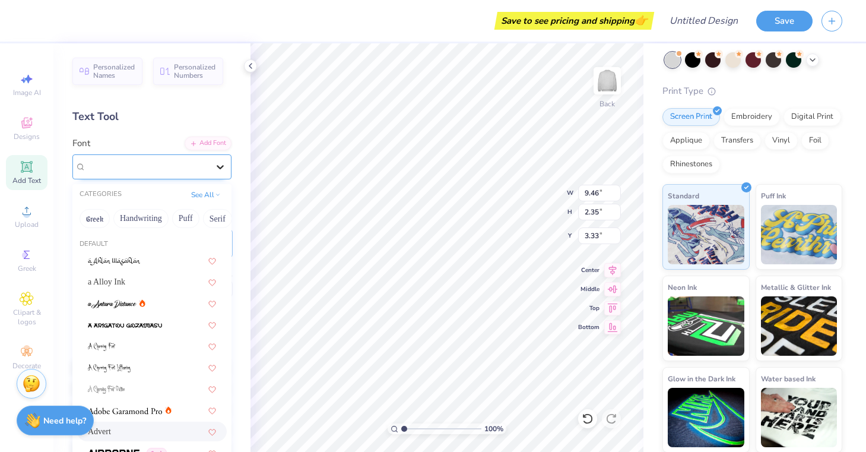
click at [210, 162] on div at bounding box center [220, 166] width 21 height 21
click at [211, 168] on div at bounding box center [220, 166] width 21 height 21
click at [211, 167] on div at bounding box center [220, 166] width 21 height 21
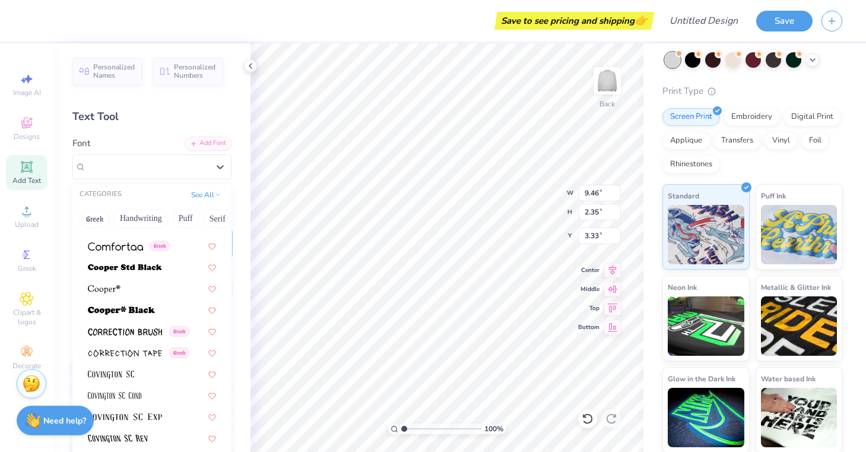
scroll to position [1769, 0]
click at [148, 267] on img at bounding box center [125, 266] width 74 height 8
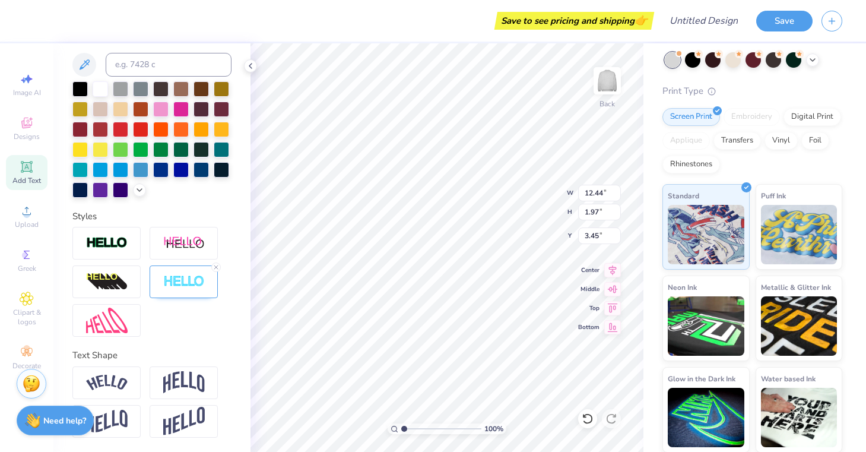
scroll to position [278, 0]
click at [117, 387] on img at bounding box center [107, 383] width 42 height 16
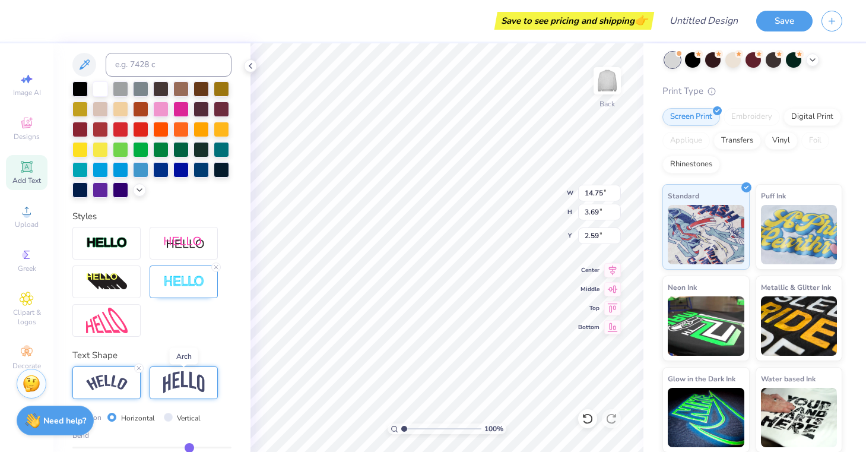
click at [164, 382] on img at bounding box center [184, 382] width 42 height 23
click at [91, 388] on img at bounding box center [107, 383] width 42 height 16
click at [136, 368] on icon at bounding box center [138, 368] width 7 height 7
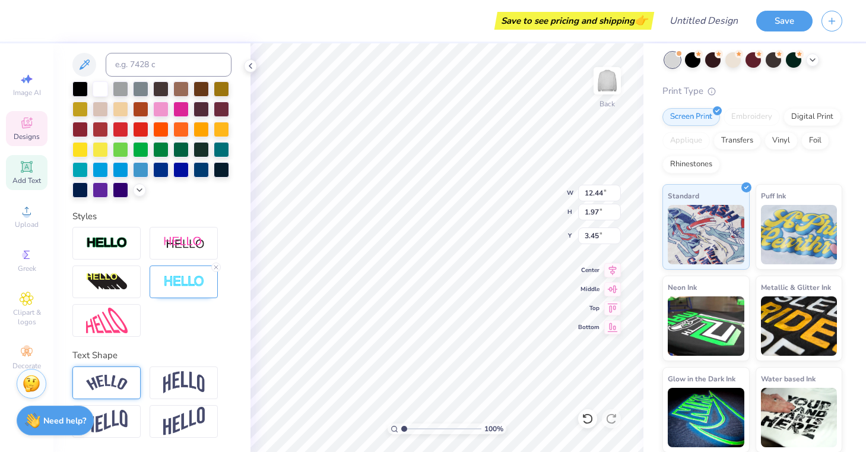
click at [24, 136] on span "Designs" at bounding box center [27, 137] width 26 height 10
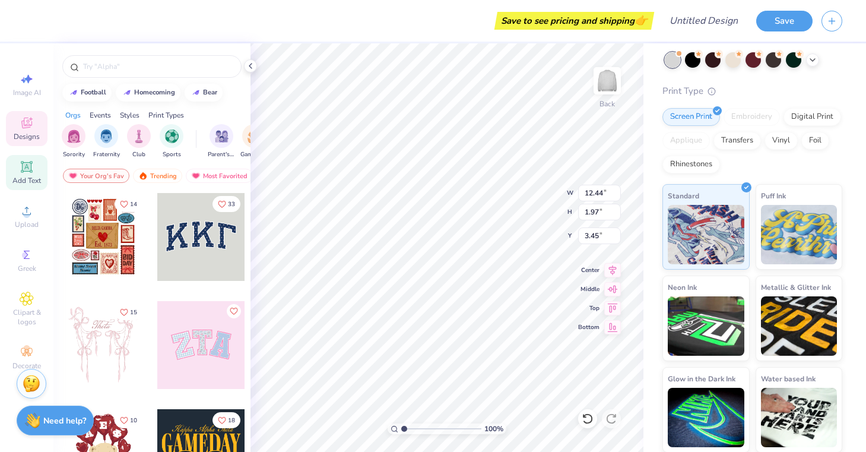
click at [28, 164] on icon at bounding box center [26, 166] width 9 height 9
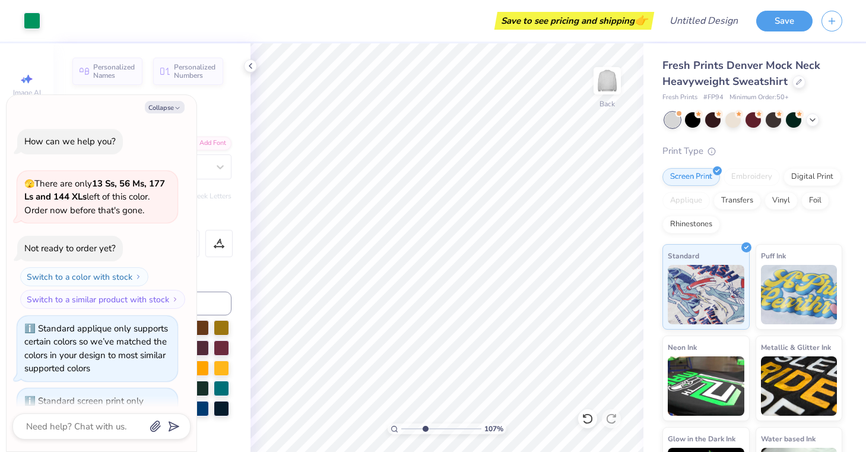
scroll to position [123, 0]
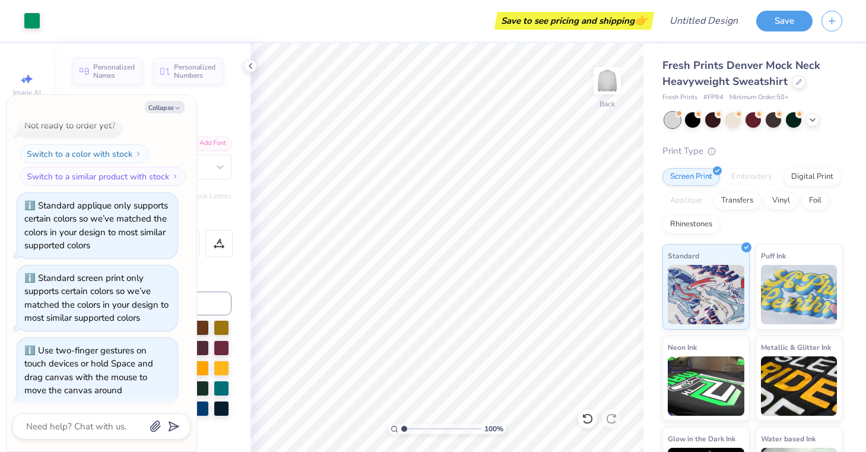
drag, startPoint x: 404, startPoint y: 429, endPoint x: 394, endPoint y: 430, distance: 10.1
click at [394, 430] on div "100 %" at bounding box center [447, 428] width 119 height 11
click at [618, 189] on input "12.45" at bounding box center [599, 193] width 43 height 17
click at [618, 189] on input "12.46" at bounding box center [599, 193] width 43 height 17
click at [618, 189] on input "12.47" at bounding box center [599, 193] width 43 height 17
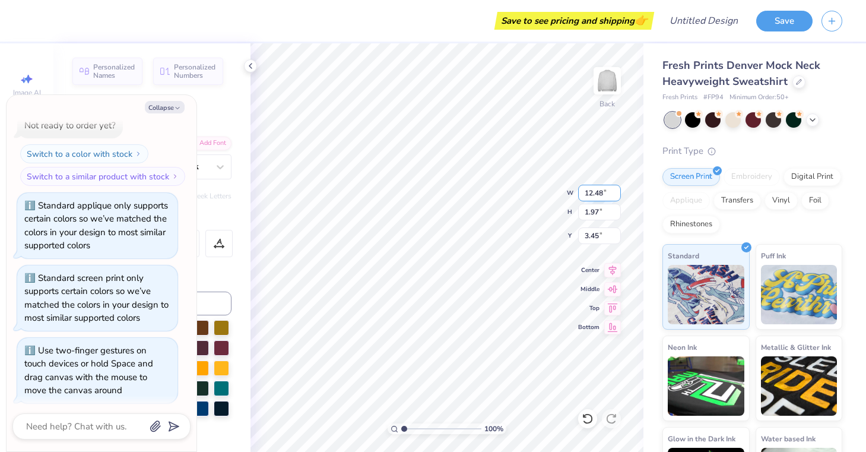
click at [618, 189] on input "12.48" at bounding box center [599, 193] width 43 height 17
click at [618, 189] on input "12.49" at bounding box center [599, 193] width 43 height 17
click at [618, 189] on input "12.5" at bounding box center [599, 193] width 43 height 17
click at [618, 189] on input "12.51" at bounding box center [599, 193] width 43 height 17
click at [618, 189] on input "12.52" at bounding box center [599, 193] width 43 height 17
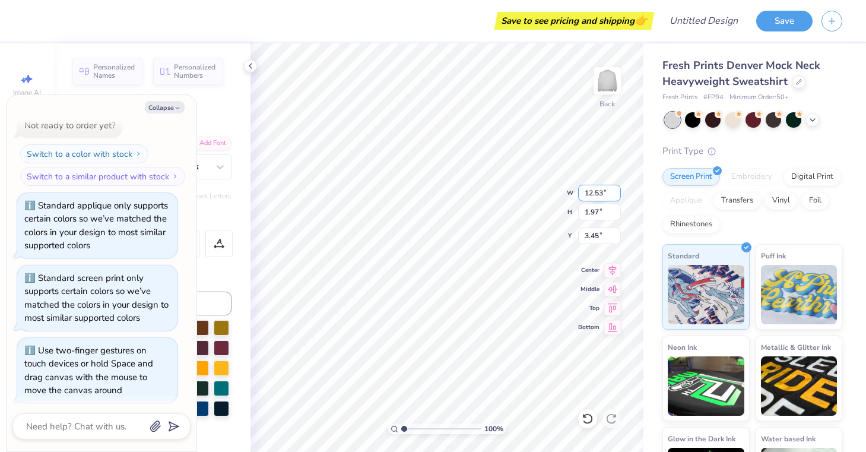
click at [618, 189] on input "12.53" at bounding box center [599, 193] width 43 height 17
click at [618, 189] on input "12.54" at bounding box center [599, 193] width 43 height 17
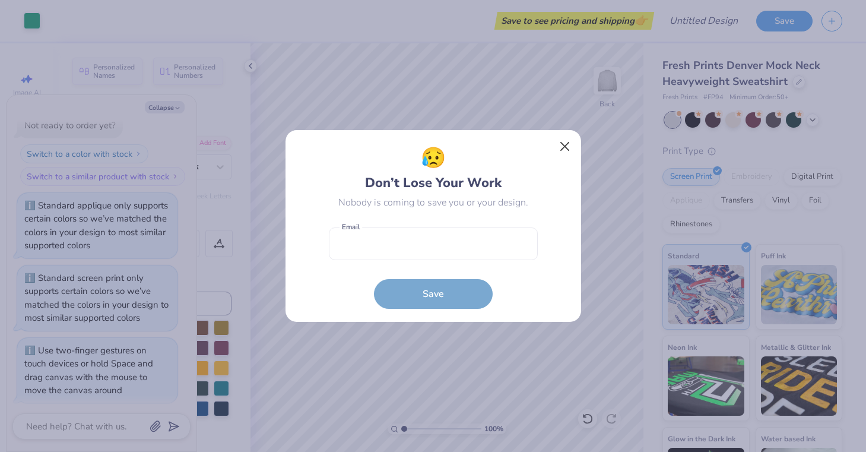
click at [568, 144] on button "Close" at bounding box center [564, 146] width 23 height 23
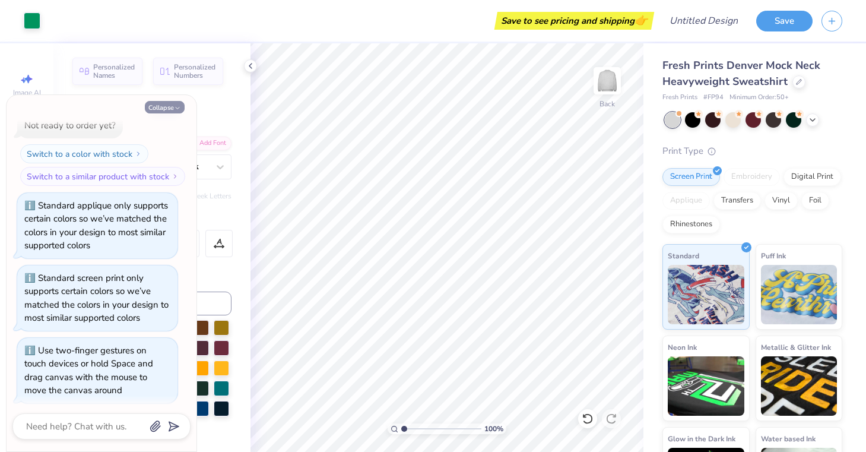
click at [159, 109] on button "Collapse" at bounding box center [165, 107] width 40 height 12
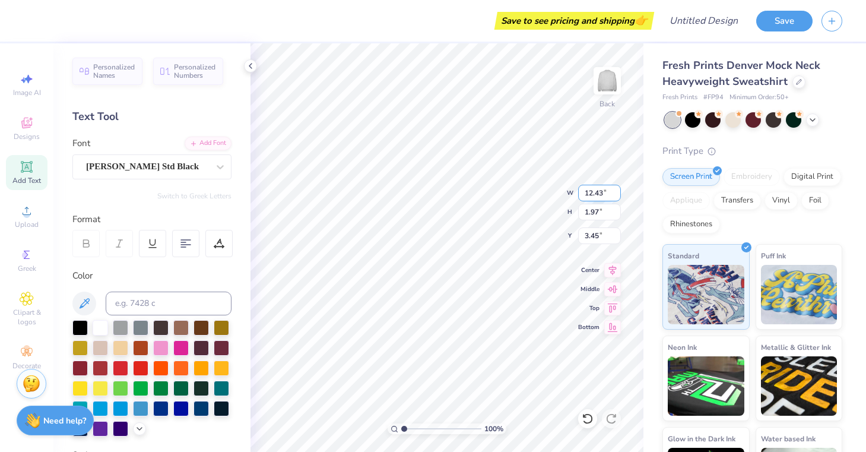
click at [616, 195] on input "12.43" at bounding box center [599, 193] width 43 height 17
click at [616, 195] on input "12.42" at bounding box center [599, 193] width 43 height 17
click at [616, 195] on input "12.41" at bounding box center [599, 193] width 43 height 17
click at [616, 195] on input "12.4" at bounding box center [599, 193] width 43 height 17
click at [616, 195] on input "12.39" at bounding box center [599, 193] width 43 height 17
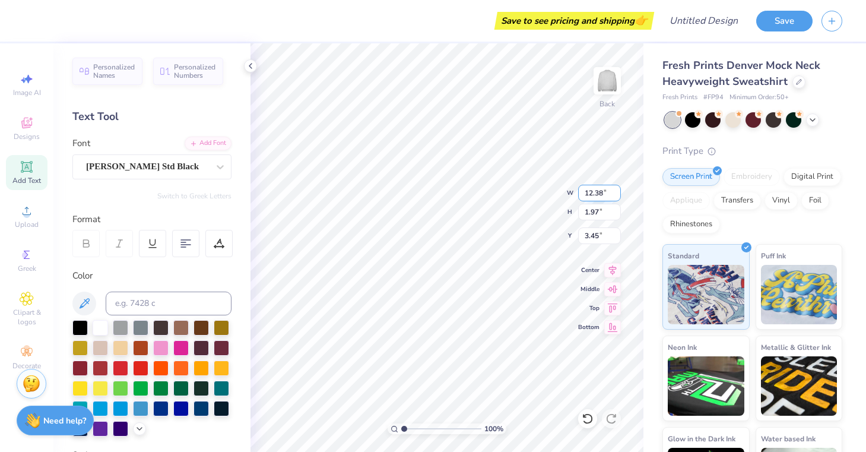
click at [616, 195] on input "12.38" at bounding box center [599, 193] width 43 height 17
click at [616, 195] on input "12.37" at bounding box center [599, 193] width 43 height 17
click at [616, 196] on input "12.36" at bounding box center [599, 193] width 43 height 17
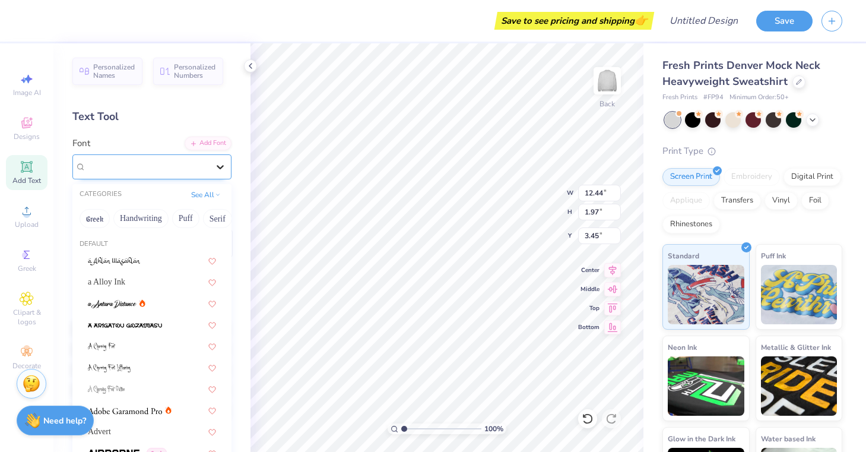
click at [226, 163] on div at bounding box center [220, 166] width 21 height 21
click at [144, 220] on button "Serif" at bounding box center [132, 218] width 29 height 19
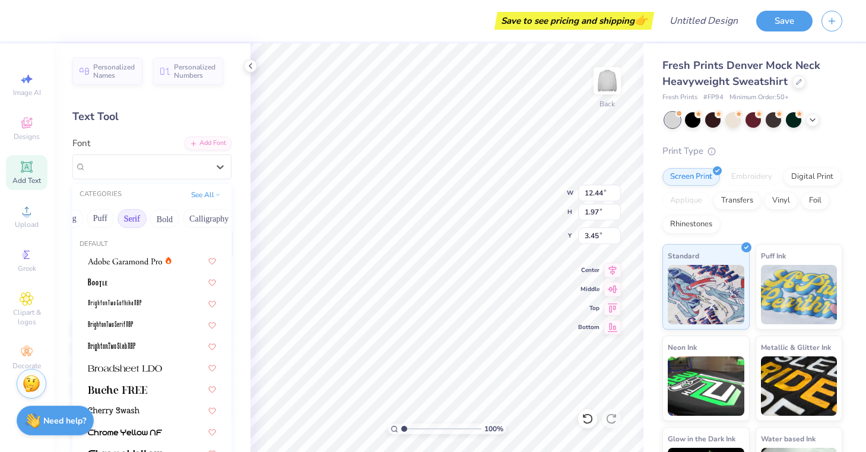
click at [144, 220] on button "Serif" at bounding box center [132, 218] width 29 height 19
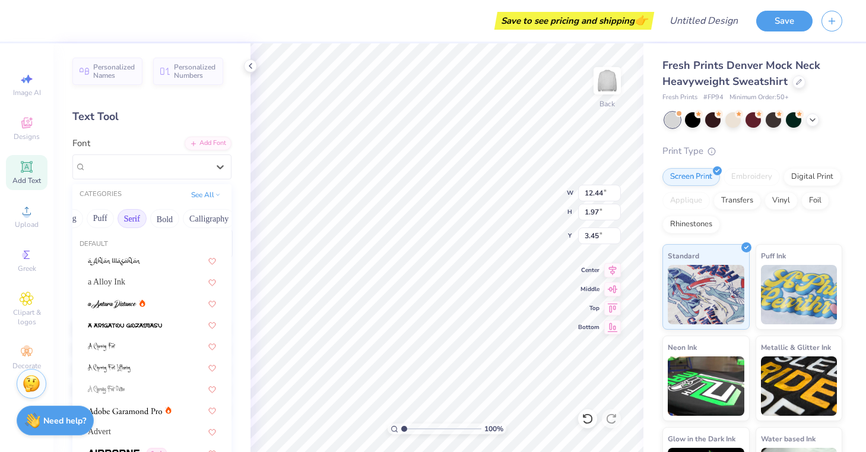
click at [144, 220] on button "Serif" at bounding box center [132, 218] width 29 height 19
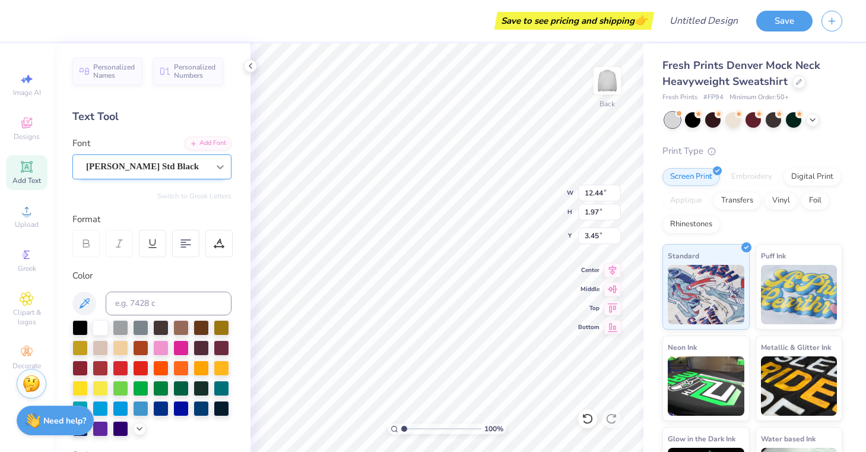
click at [216, 170] on icon at bounding box center [220, 167] width 12 height 12
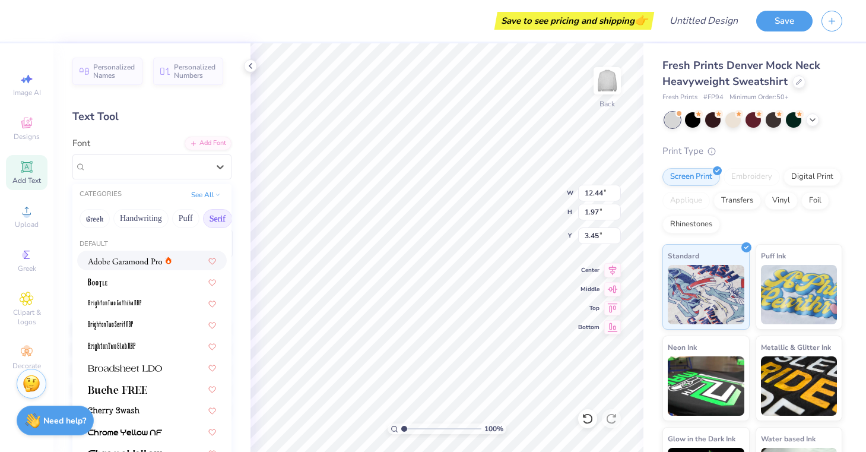
click at [223, 221] on button "Serif" at bounding box center [217, 218] width 29 height 19
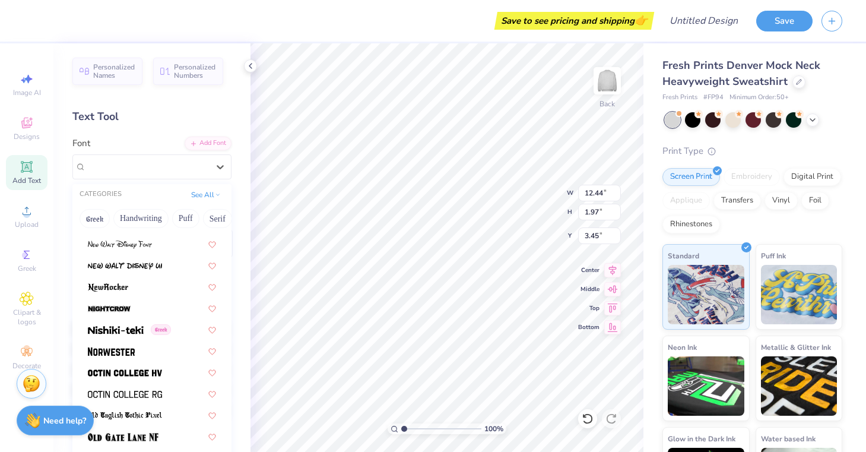
scroll to position [4603, 0]
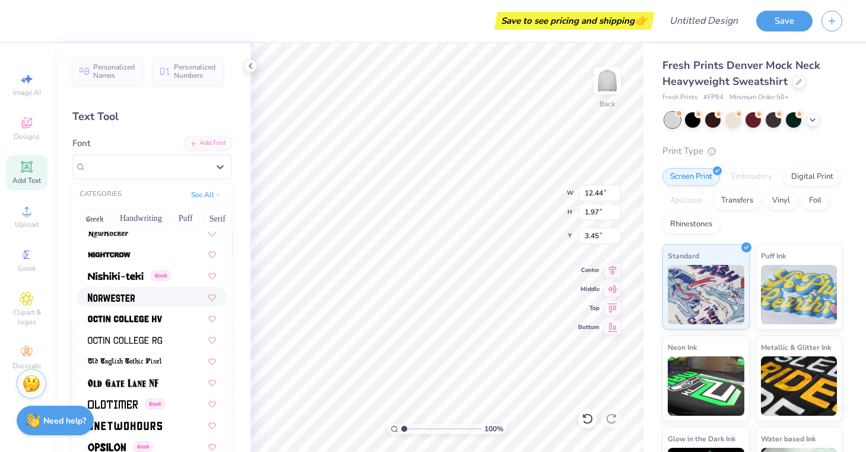
click at [157, 299] on div at bounding box center [152, 296] width 128 height 12
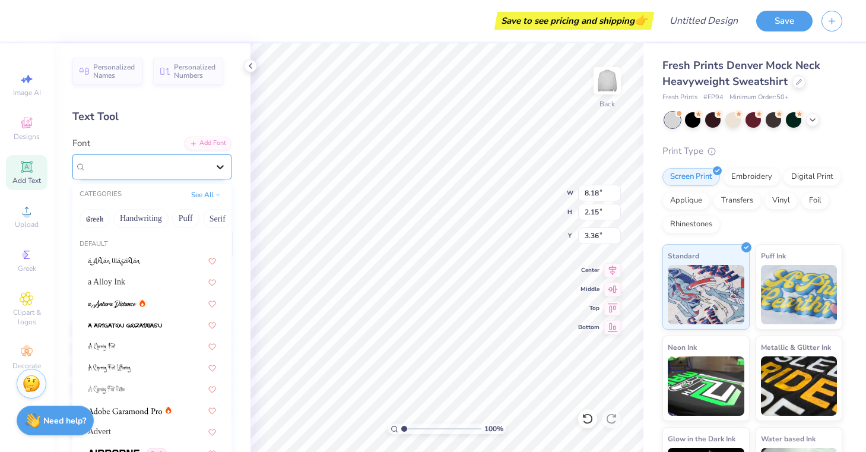
click at [217, 163] on icon at bounding box center [220, 167] width 12 height 12
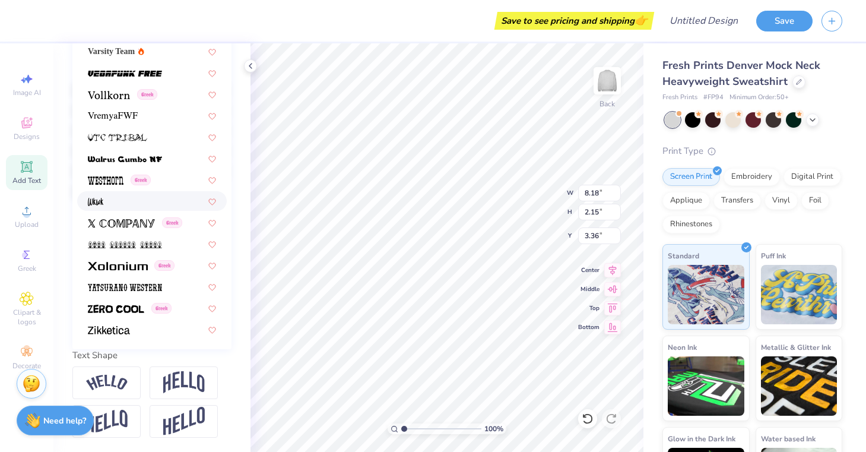
scroll to position [6319, 0]
click at [183, 231] on div "Greek" at bounding box center [152, 223] width 150 height 20
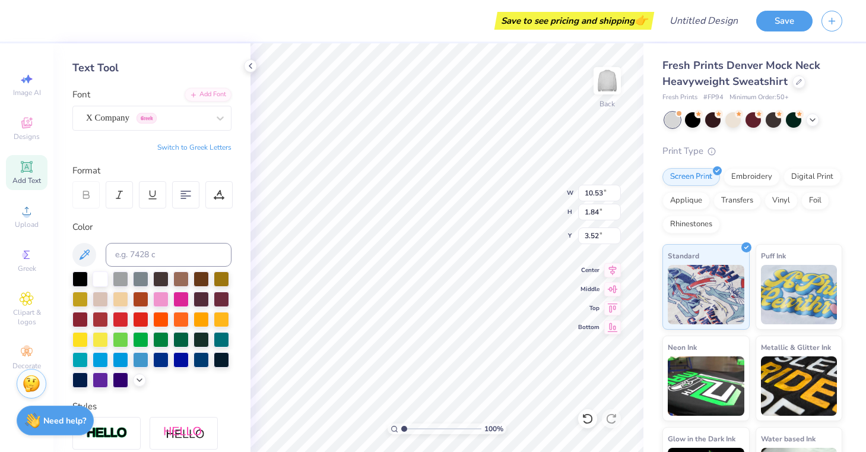
scroll to position [48, 0]
click at [200, 120] on div "X Company Greek" at bounding box center [147, 118] width 125 height 18
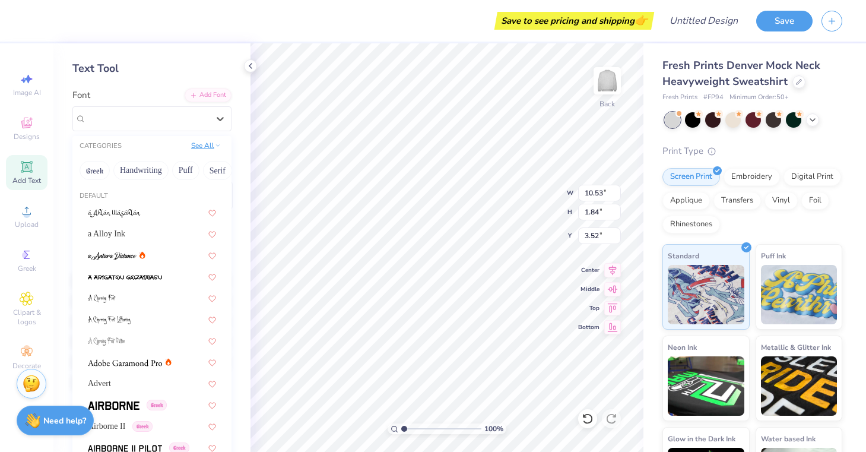
click at [205, 151] on button "See All" at bounding box center [206, 146] width 37 height 12
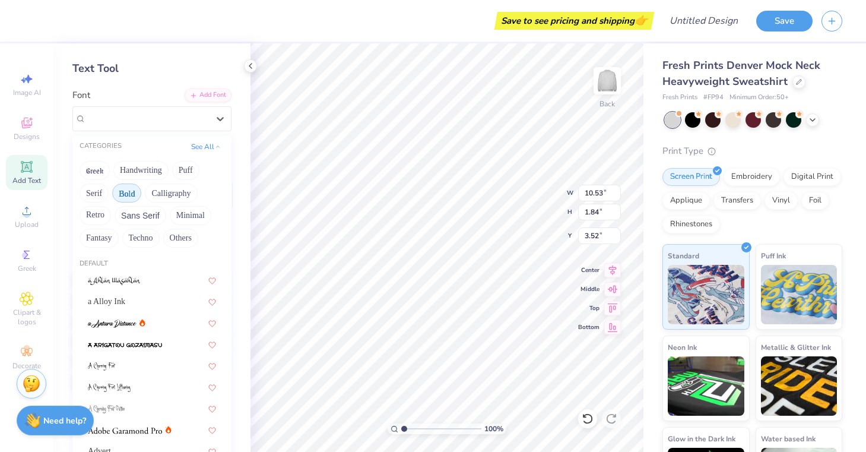
click at [139, 192] on button "Bold" at bounding box center [126, 192] width 29 height 19
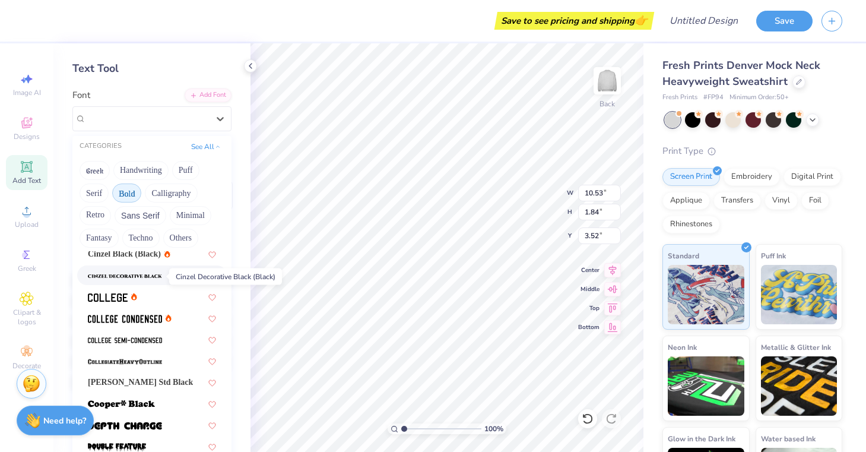
scroll to position [90, 0]
click at [123, 297] on img at bounding box center [108, 297] width 40 height 8
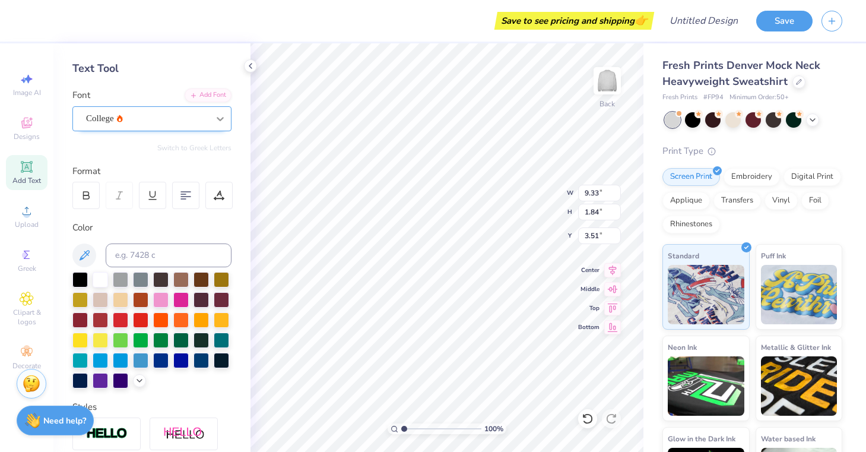
click at [219, 118] on icon at bounding box center [220, 119] width 12 height 12
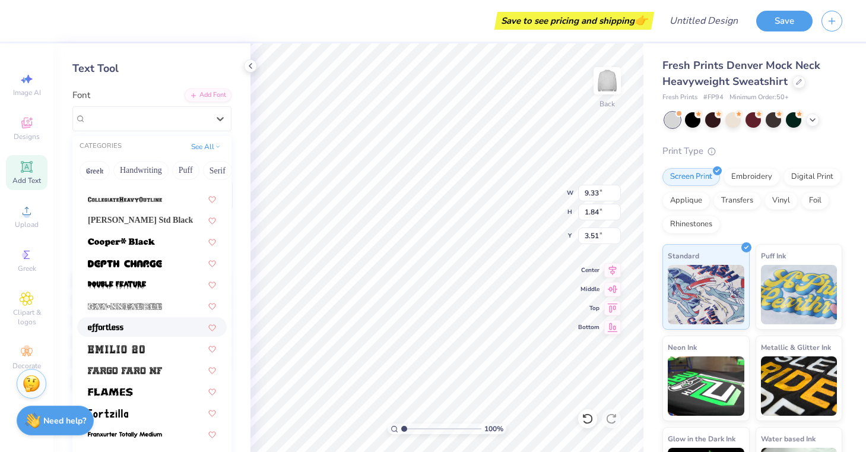
scroll to position [185, 0]
click at [151, 268] on span at bounding box center [125, 262] width 74 height 12
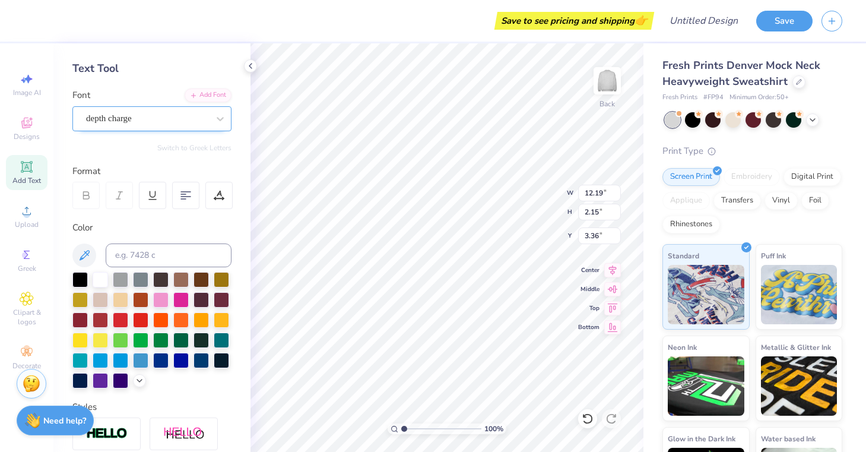
click at [208, 118] on div "depth charge" at bounding box center [147, 118] width 125 height 18
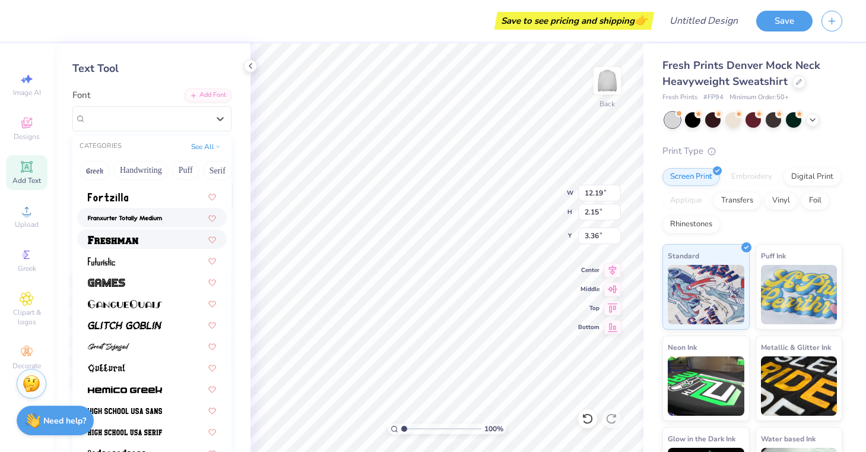
scroll to position [402, 0]
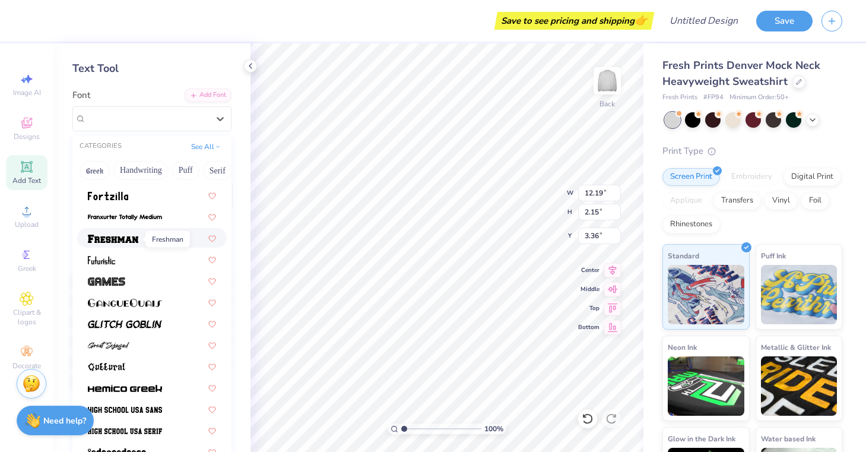
click at [128, 239] on img at bounding box center [113, 239] width 50 height 8
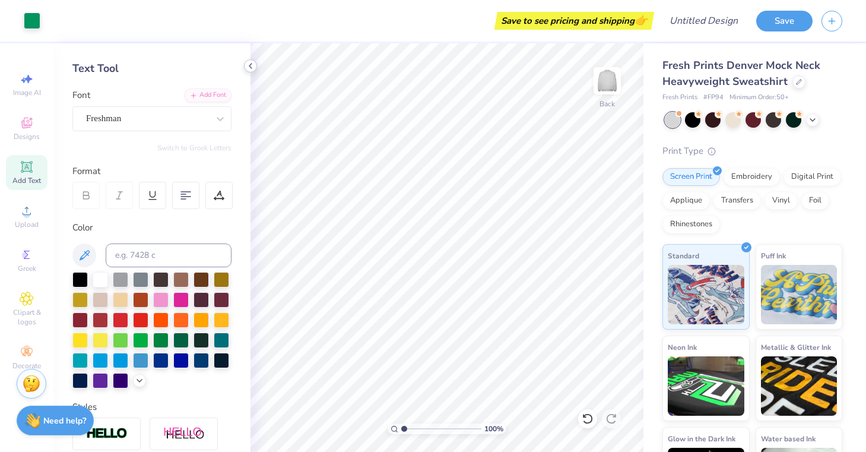
click at [249, 68] on icon at bounding box center [251, 66] width 10 height 10
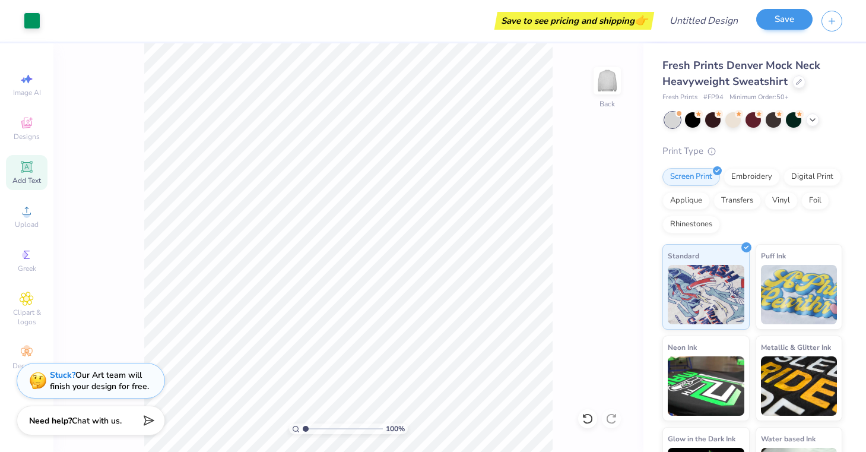
click at [774, 23] on button "Save" at bounding box center [785, 19] width 56 height 21
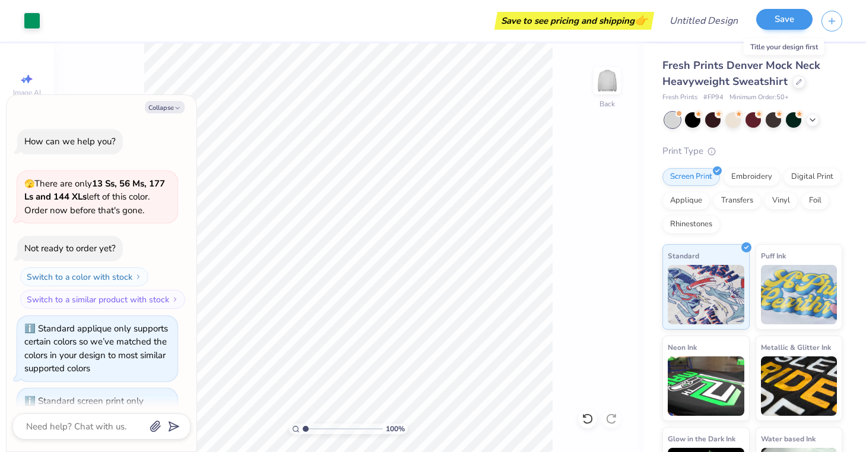
scroll to position [155, 0]
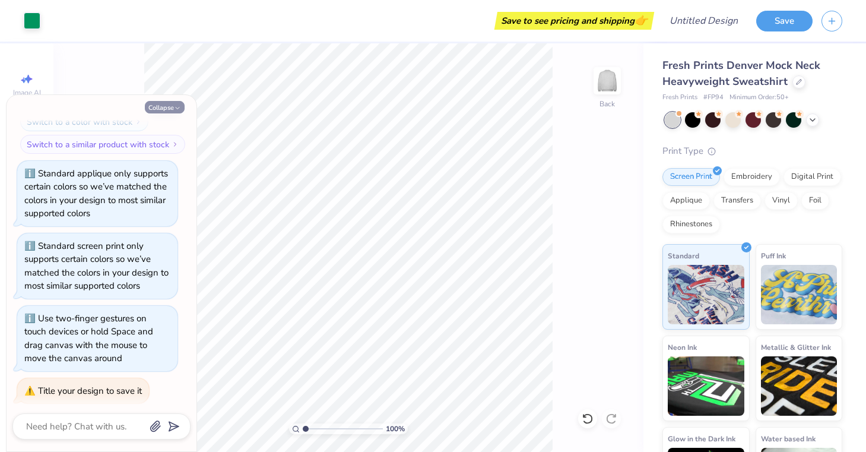
click at [167, 112] on button "Collapse" at bounding box center [165, 107] width 40 height 12
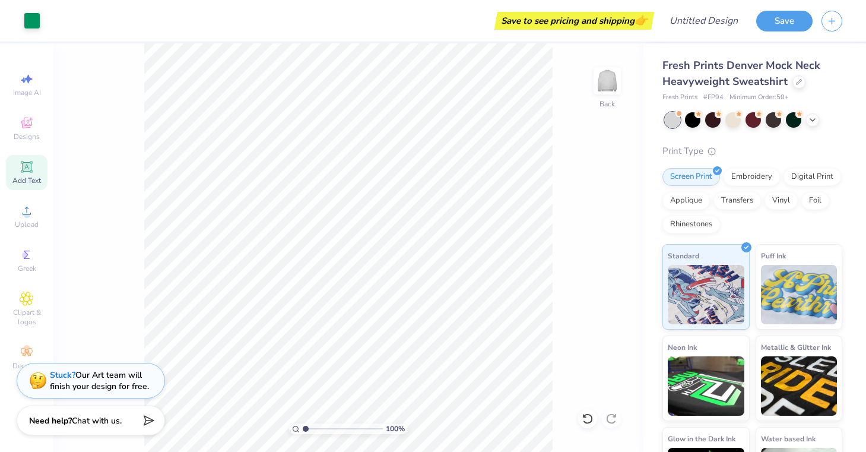
click at [697, 5] on div "Design Title" at bounding box center [703, 21] width 87 height 42
click at [703, 18] on input "Design Title" at bounding box center [718, 21] width 58 height 24
click at [782, 22] on button "Save" at bounding box center [785, 19] width 56 height 21
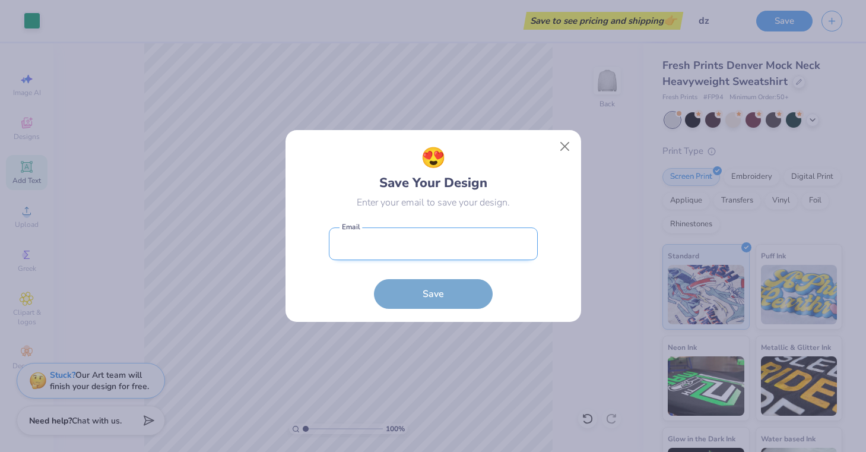
click at [455, 252] on input "email" at bounding box center [433, 243] width 209 height 33
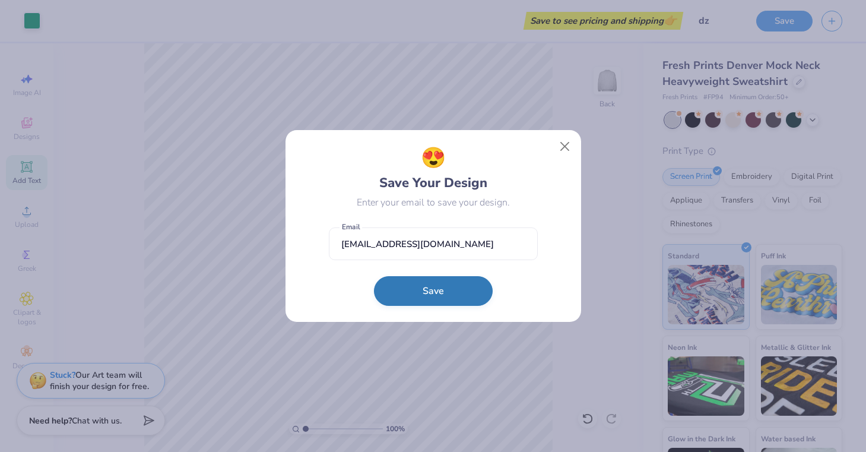
click at [458, 290] on button "Save" at bounding box center [433, 291] width 119 height 30
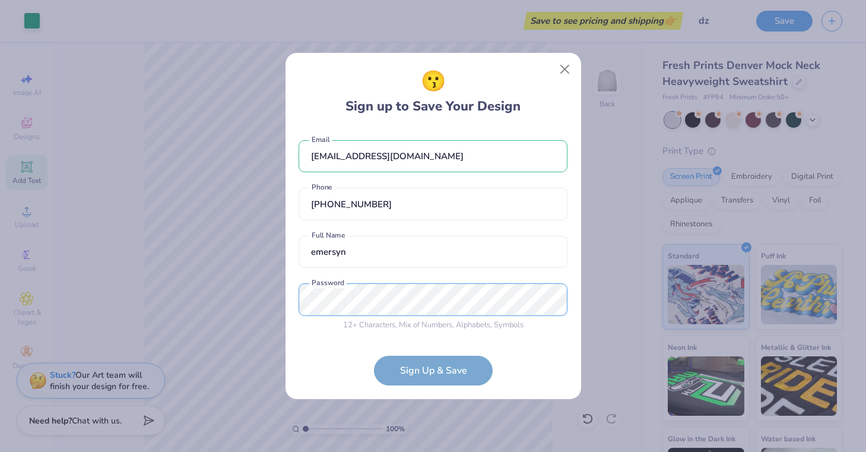
click at [392, 321] on div "12 + Characters , Mix of Numbers , Alphabets , Symbols Password is a required f…" at bounding box center [433, 307] width 269 height 48
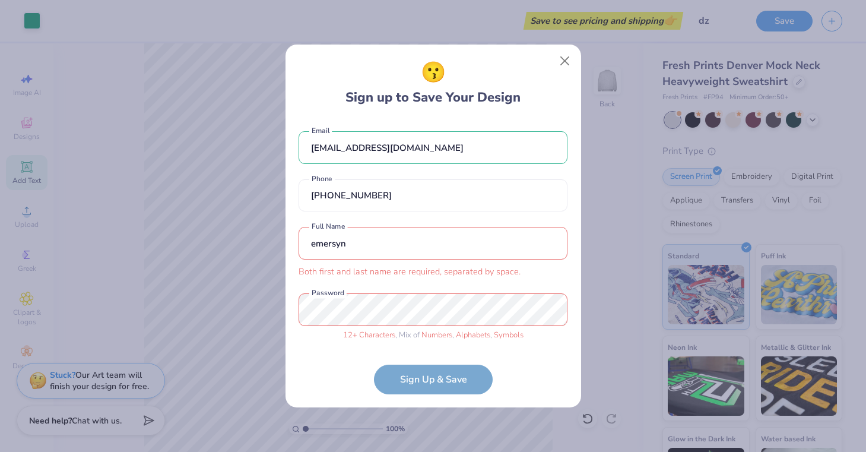
click at [382, 246] on input "emersyn" at bounding box center [433, 243] width 269 height 33
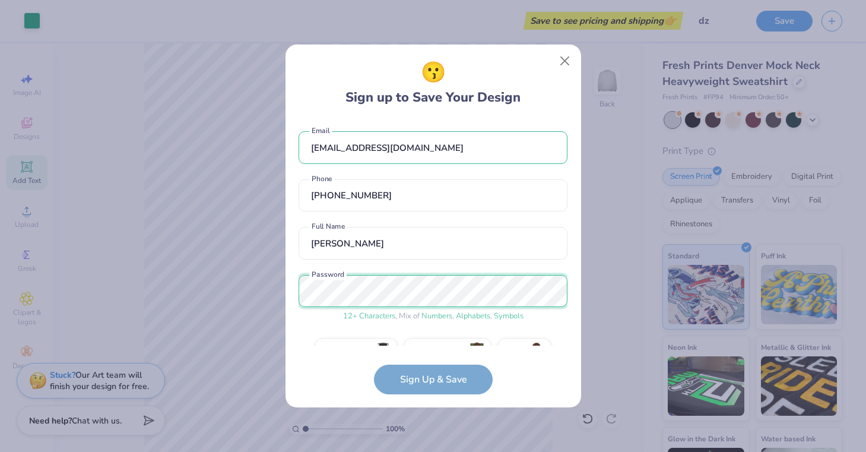
scroll to position [27, 0]
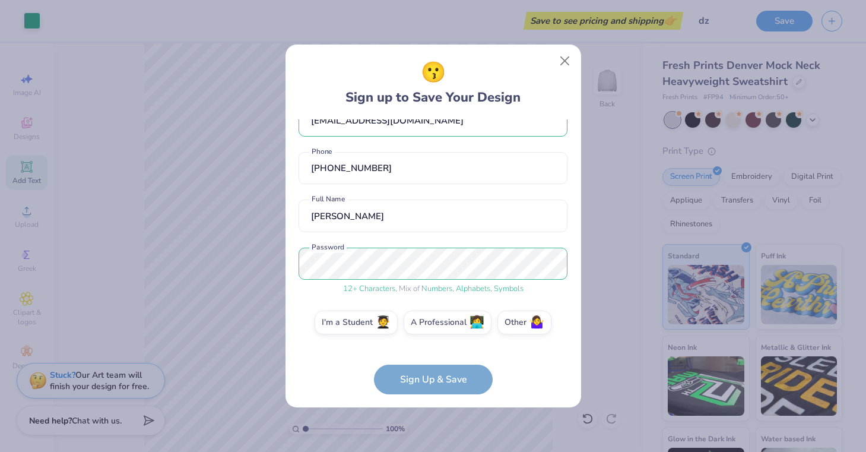
click at [433, 381] on form "[EMAIL_ADDRESS][DOMAIN_NAME] Email [PHONE_NUMBER] Phone [PERSON_NAME] Full Name…" at bounding box center [433, 256] width 269 height 275
click at [379, 328] on label "I'm a Student 🧑‍🎓" at bounding box center [356, 321] width 83 height 24
click at [429, 349] on input "I'm a Student 🧑‍🎓" at bounding box center [433, 353] width 8 height 8
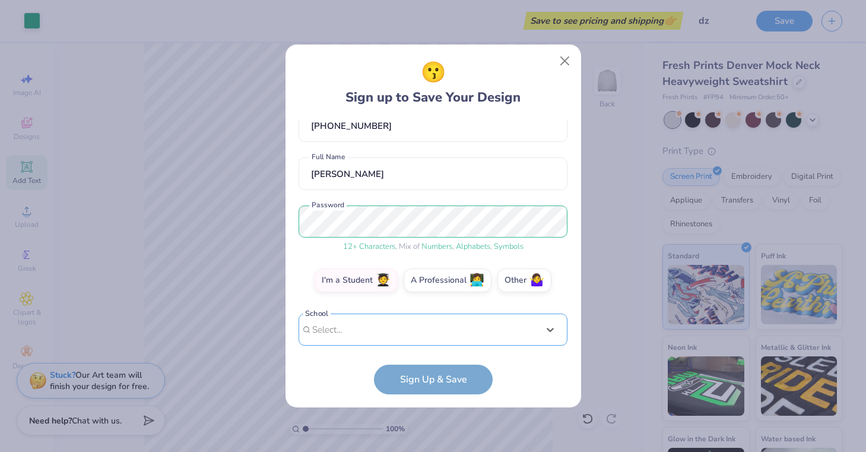
click at [379, 328] on div "Use Up and Down to choose options, press Enter to select the currently focused …" at bounding box center [433, 348] width 269 height 68
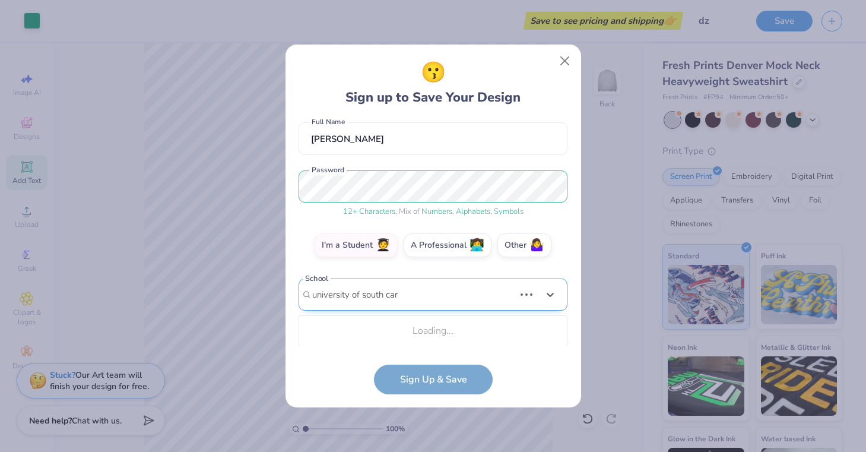
scroll to position [254, 0]
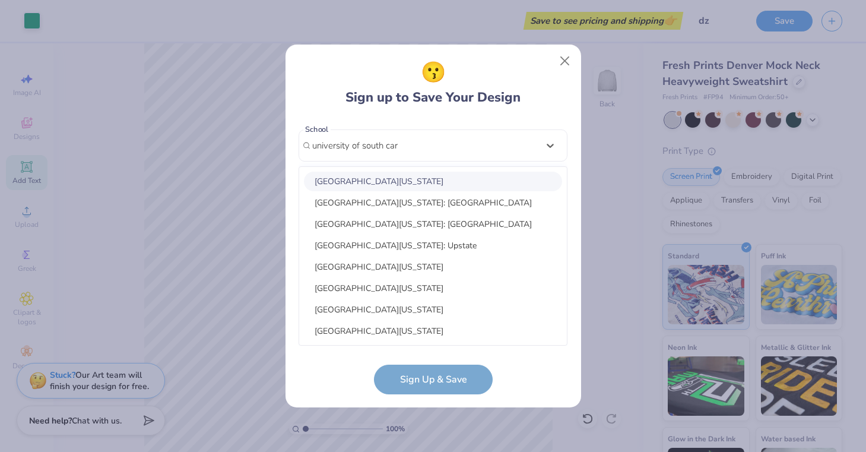
click at [406, 174] on div "[GEOGRAPHIC_DATA][US_STATE]" at bounding box center [433, 182] width 258 height 20
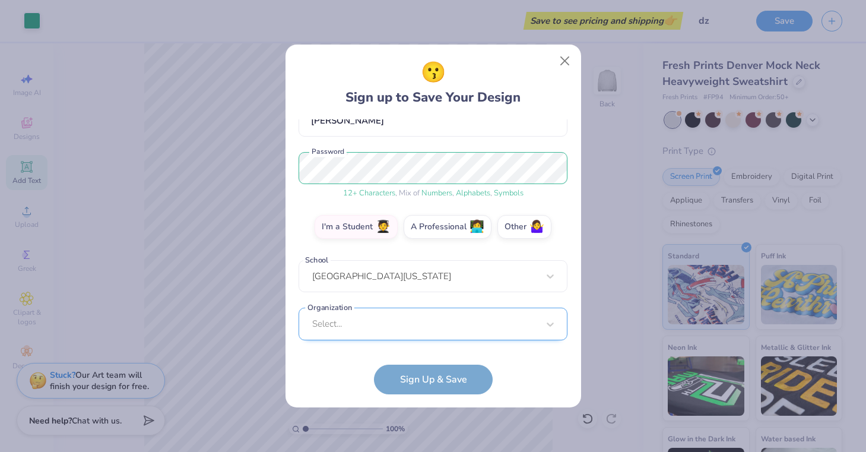
click at [390, 333] on div "Select..." at bounding box center [433, 324] width 269 height 33
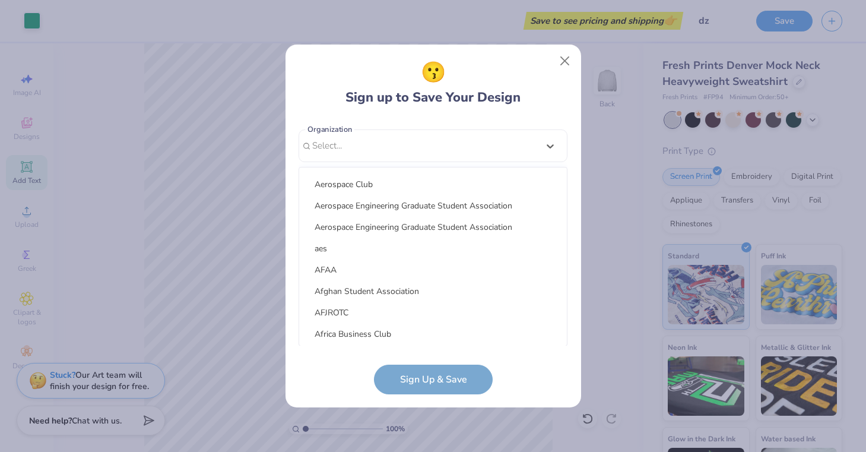
scroll to position [0, 0]
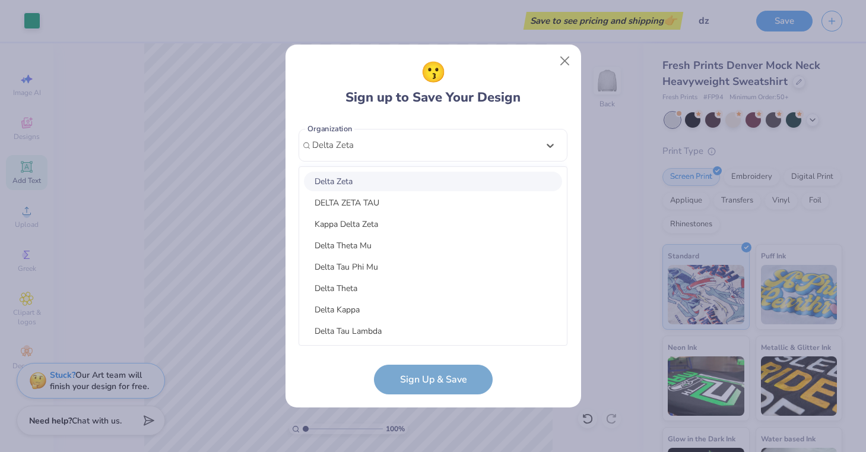
click at [347, 173] on div "Delta Zeta" at bounding box center [433, 182] width 258 height 20
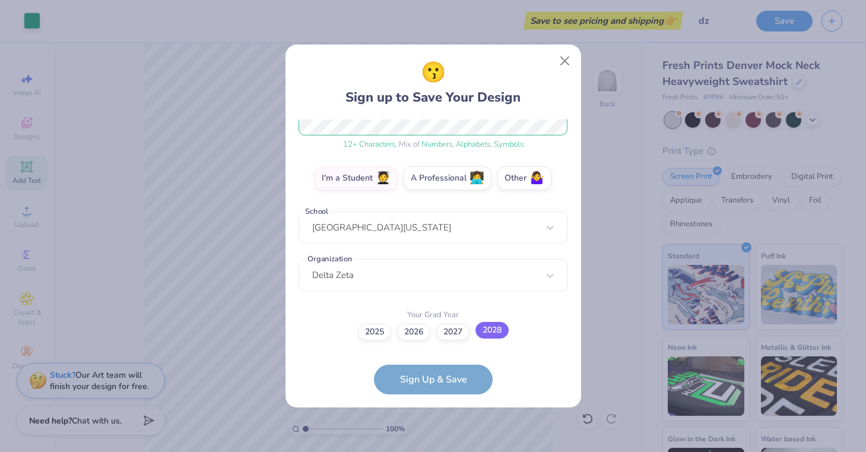
click at [488, 334] on label "2028" at bounding box center [492, 330] width 33 height 17
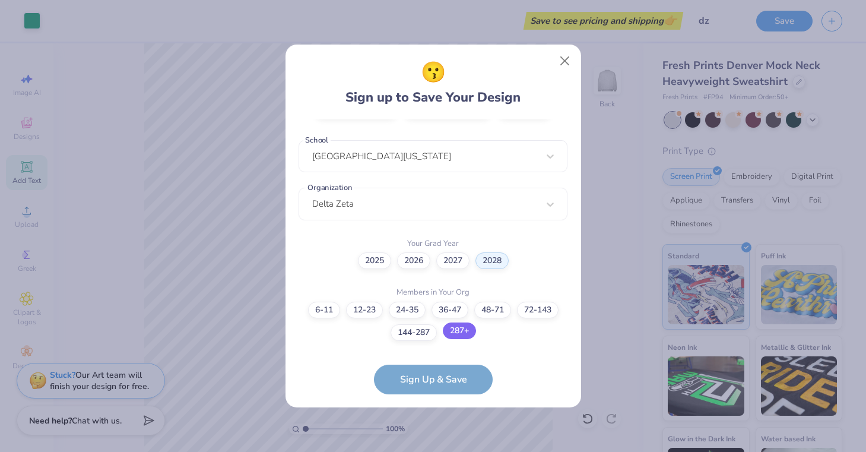
click at [459, 326] on label "287+" at bounding box center [459, 330] width 33 height 17
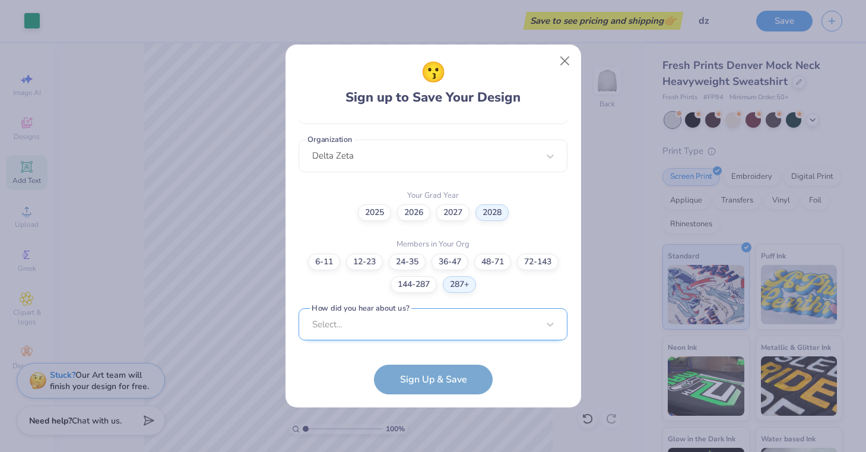
click at [439, 321] on div "Select..." at bounding box center [433, 324] width 269 height 33
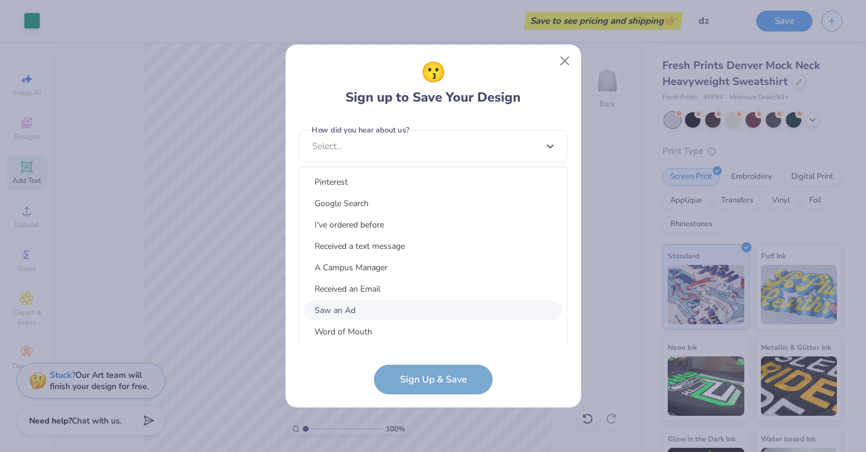
click at [450, 314] on div "Saw an Ad" at bounding box center [433, 310] width 258 height 20
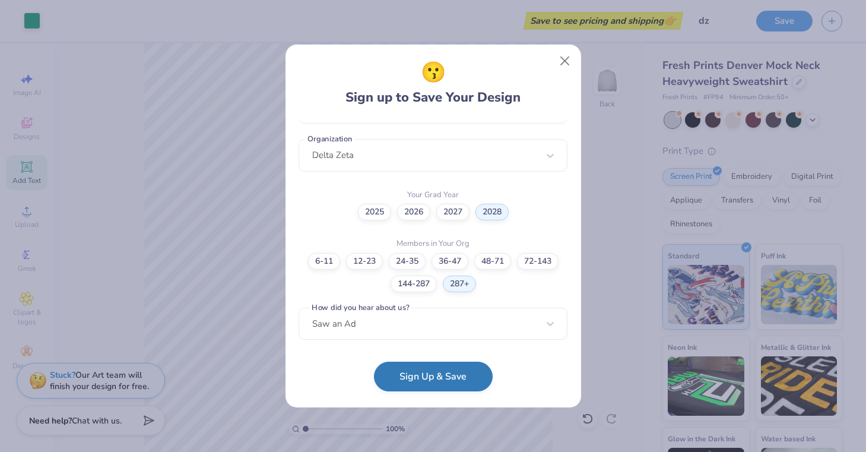
click at [450, 378] on button "Sign Up & Save" at bounding box center [433, 377] width 119 height 30
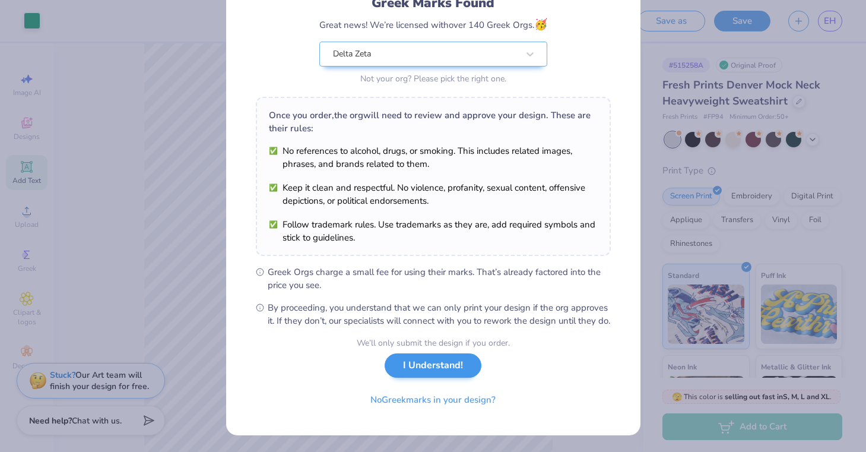
click at [447, 373] on button "I Understand!" at bounding box center [433, 365] width 97 height 24
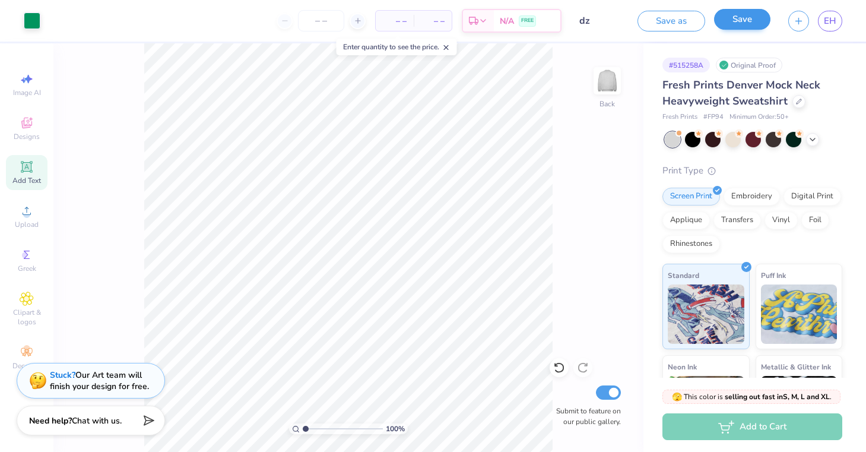
click at [740, 20] on button "Save" at bounding box center [742, 19] width 56 height 21
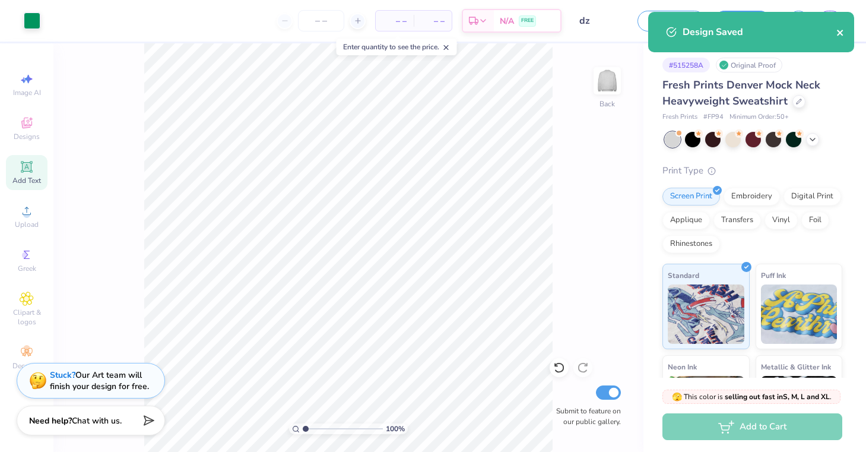
click at [840, 35] on icon "close" at bounding box center [841, 33] width 8 height 10
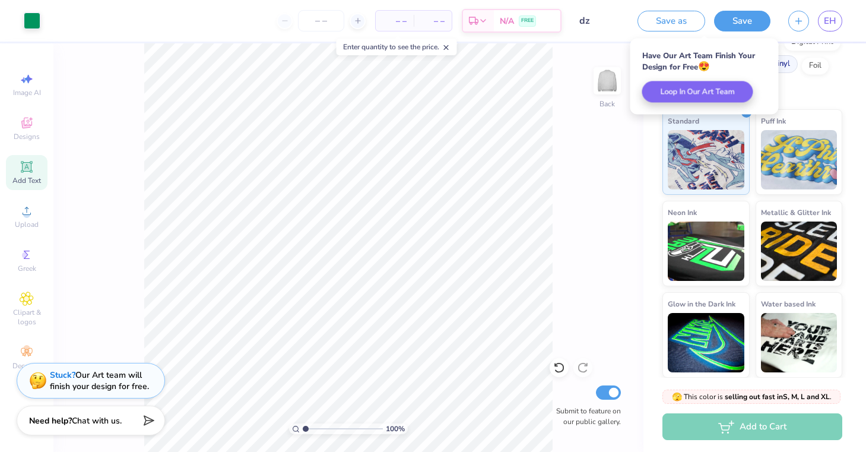
scroll to position [154, 0]
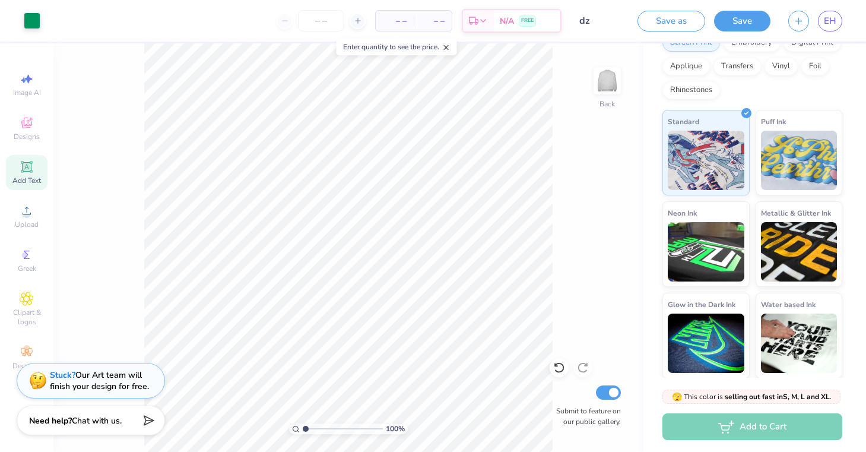
click at [739, 430] on div "Add to Cart" at bounding box center [753, 426] width 180 height 27
click at [487, 19] on icon at bounding box center [484, 23] width 10 height 10
